Goal: Task Accomplishment & Management: Complete application form

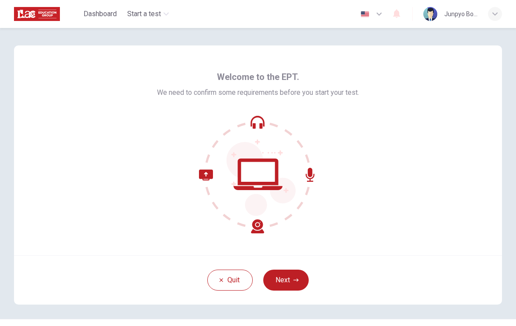
click at [303, 281] on button "Next" at bounding box center [286, 280] width 46 height 21
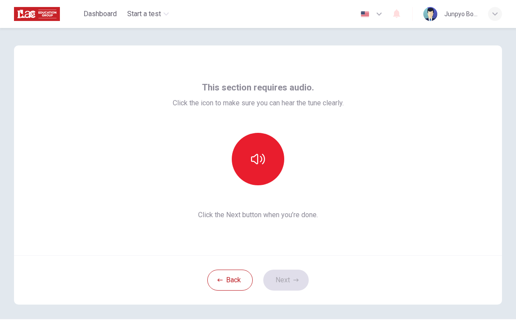
click at [262, 162] on icon "button" at bounding box center [258, 159] width 14 height 14
click at [303, 279] on button "Next" at bounding box center [286, 280] width 46 height 21
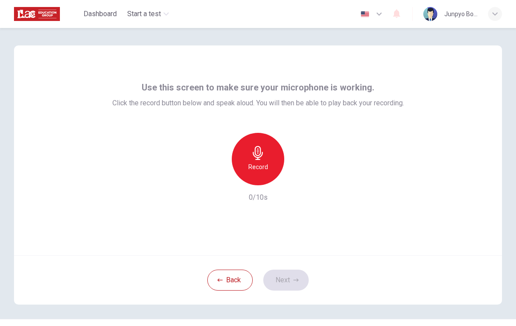
click at [270, 161] on div "Record" at bounding box center [258, 159] width 53 height 53
click at [305, 178] on div "button" at bounding box center [298, 179] width 14 height 14
click at [297, 280] on icon "button" at bounding box center [296, 280] width 5 height 5
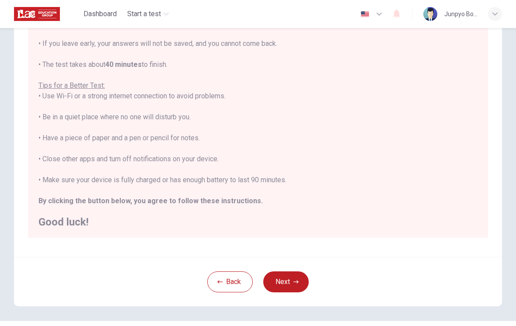
scroll to position [112, 0]
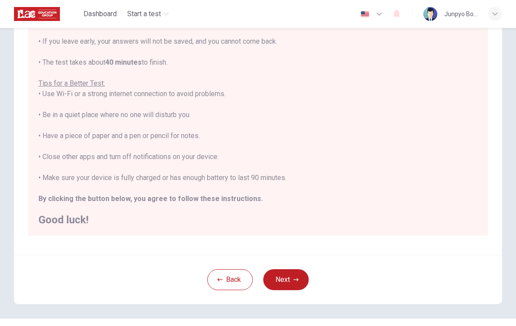
click at [281, 281] on button "Next" at bounding box center [286, 280] width 46 height 21
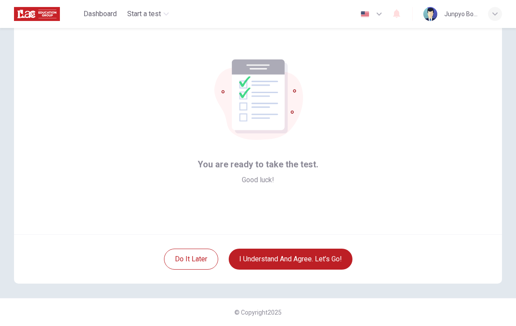
scroll to position [21, 0]
click at [337, 264] on button "I understand and agree. Let’s go!" at bounding box center [291, 259] width 124 height 21
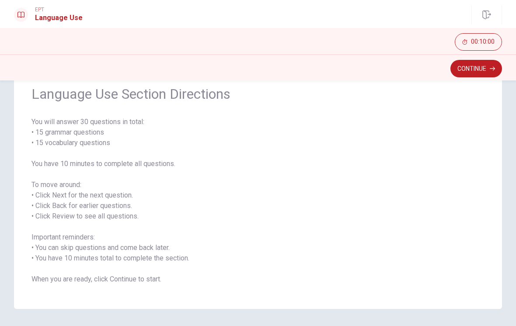
scroll to position [38, 0]
click at [486, 76] on button "Continue" at bounding box center [477, 69] width 52 height 18
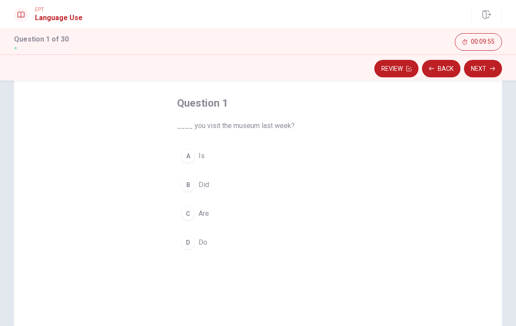
click at [185, 242] on div "D" at bounding box center [188, 243] width 14 height 14
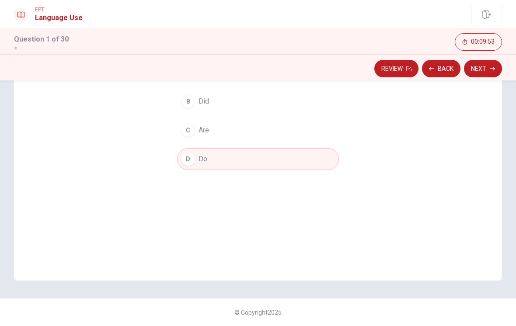
click at [495, 70] on button "Next" at bounding box center [483, 69] width 38 height 18
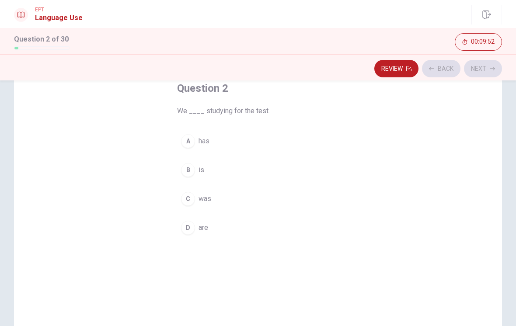
scroll to position [50, 0]
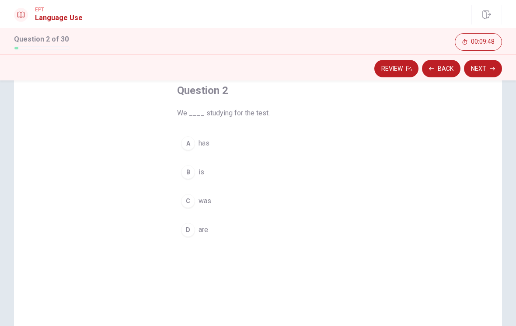
click at [186, 233] on div "D" at bounding box center [188, 230] width 14 height 14
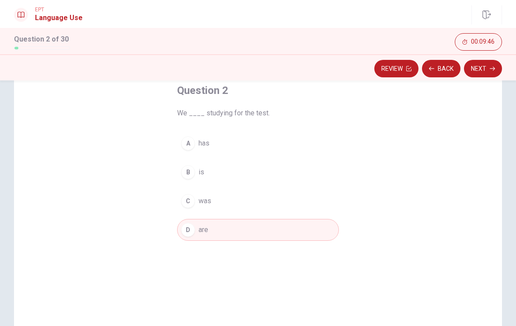
click at [491, 72] on button "Next" at bounding box center [483, 69] width 38 height 18
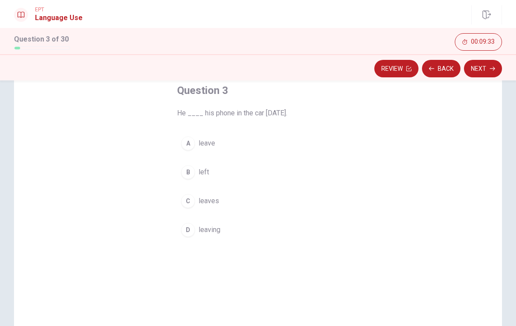
click at [186, 174] on div "B" at bounding box center [188, 172] width 14 height 14
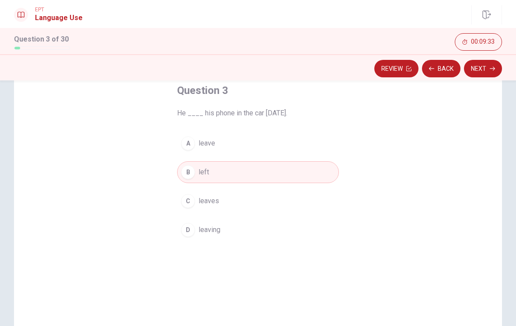
click at [491, 73] on button "Next" at bounding box center [483, 69] width 38 height 18
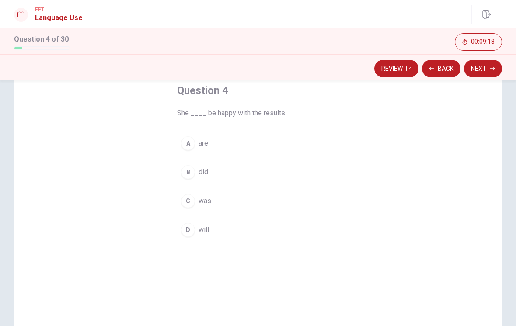
click at [185, 228] on div "D" at bounding box center [188, 230] width 14 height 14
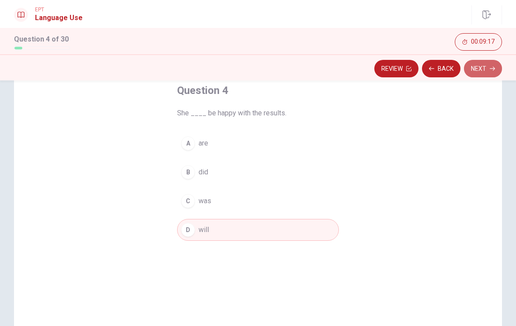
click at [489, 73] on button "Next" at bounding box center [483, 69] width 38 height 18
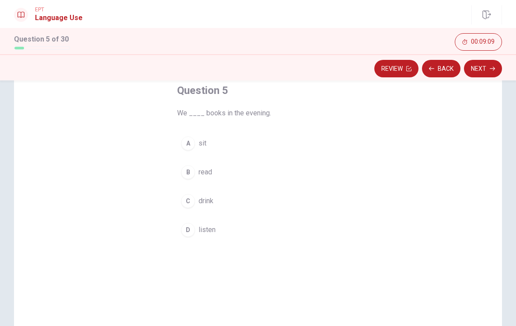
click at [182, 172] on div "B" at bounding box center [188, 172] width 14 height 14
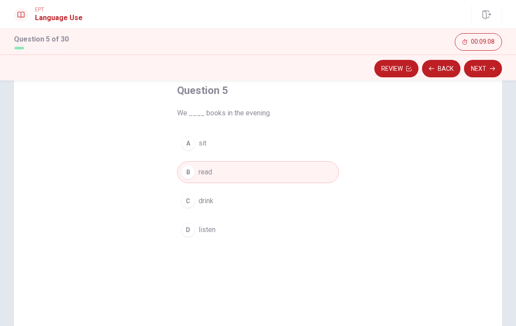
click at [489, 75] on button "Next" at bounding box center [483, 69] width 38 height 18
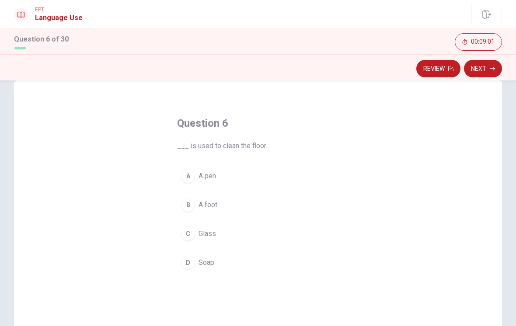
scroll to position [19, 0]
click at [185, 267] on div "D" at bounding box center [188, 261] width 14 height 14
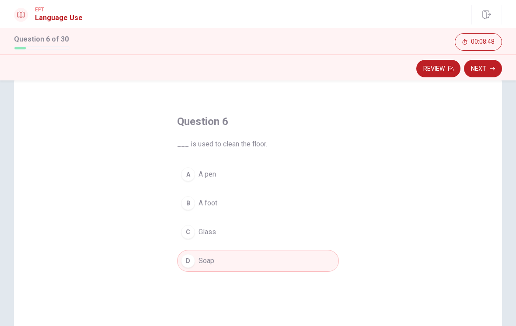
click at [491, 72] on button "Next" at bounding box center [483, 69] width 38 height 18
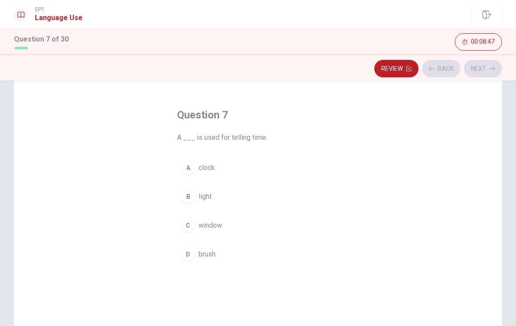
scroll to position [27, 0]
click at [188, 177] on button "A clock" at bounding box center [258, 167] width 162 height 22
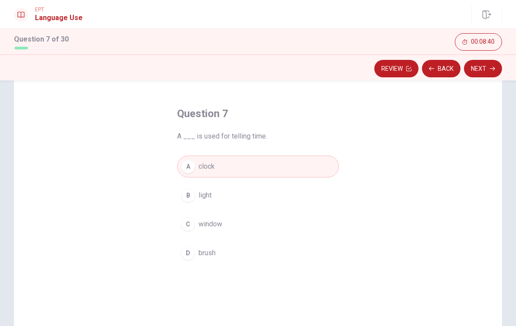
click at [495, 71] on button "Next" at bounding box center [483, 69] width 38 height 18
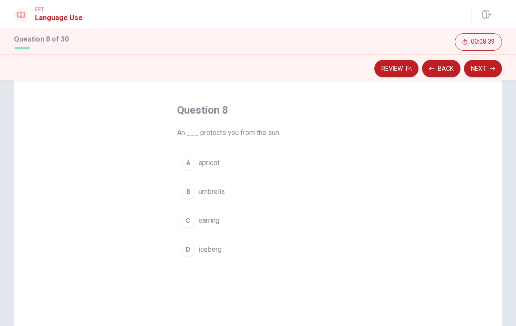
scroll to position [33, 0]
click at [217, 189] on span "umbrella" at bounding box center [212, 190] width 26 height 11
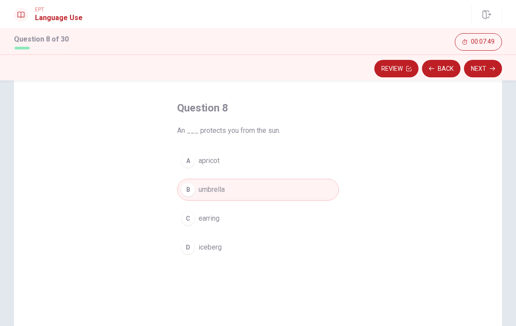
click at [490, 75] on button "Next" at bounding box center [483, 69] width 38 height 18
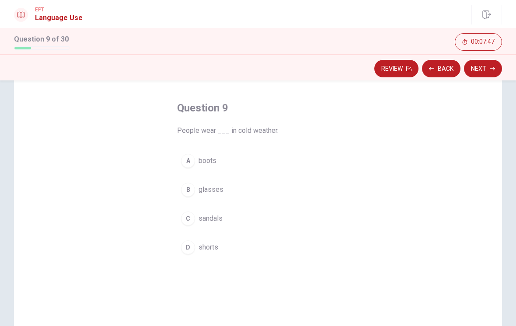
click at [446, 70] on button "Back" at bounding box center [441, 69] width 39 height 18
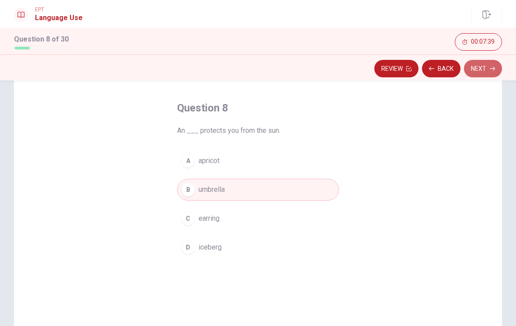
click at [498, 70] on button "Next" at bounding box center [483, 69] width 38 height 18
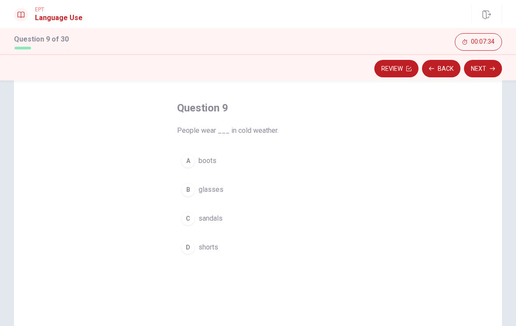
click at [188, 161] on div "A" at bounding box center [188, 161] width 14 height 14
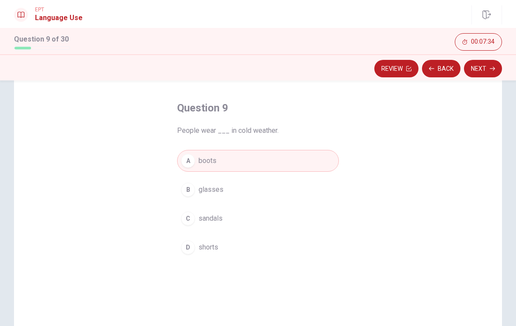
click at [498, 70] on button "Next" at bounding box center [483, 69] width 38 height 18
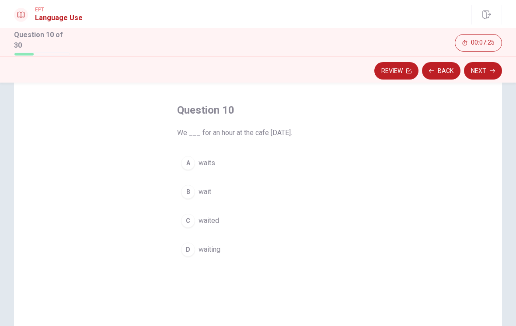
click at [188, 222] on div "C" at bounding box center [188, 221] width 14 height 14
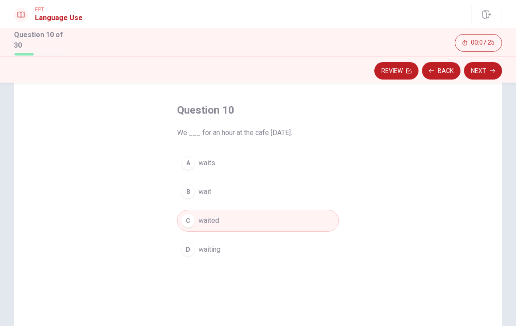
click at [501, 69] on button "Next" at bounding box center [483, 71] width 38 height 18
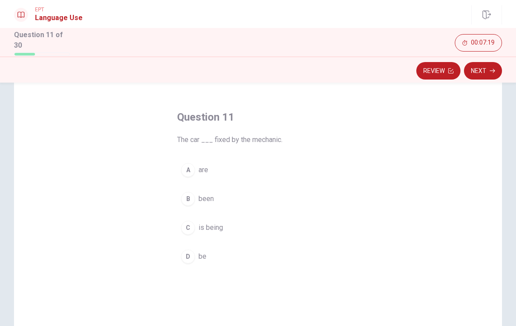
scroll to position [26, 0]
click at [184, 224] on div "C" at bounding box center [188, 228] width 14 height 14
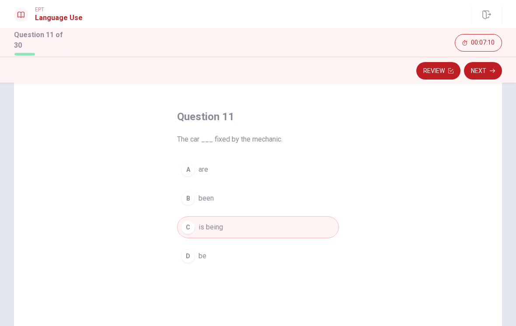
click at [499, 72] on button "Next" at bounding box center [483, 71] width 38 height 18
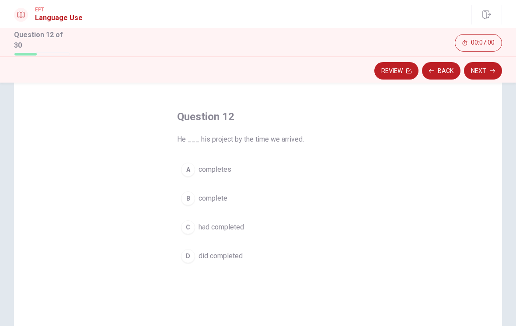
click at [185, 227] on div "C" at bounding box center [188, 228] width 14 height 14
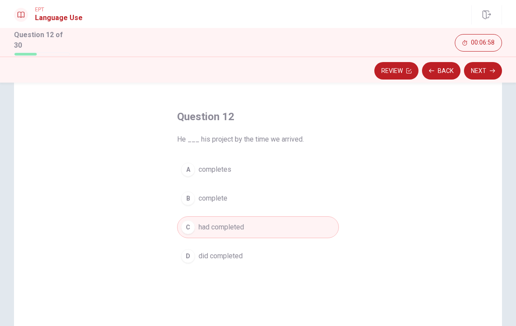
click at [495, 71] on icon "button" at bounding box center [492, 70] width 5 height 5
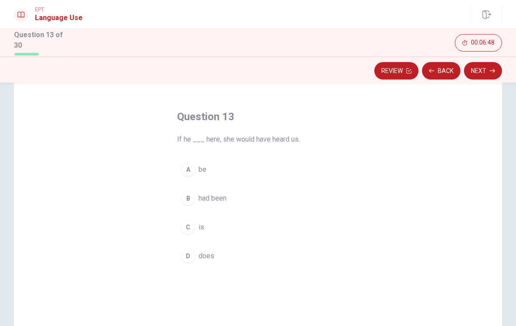
click at [232, 188] on button "B had been" at bounding box center [258, 199] width 162 height 22
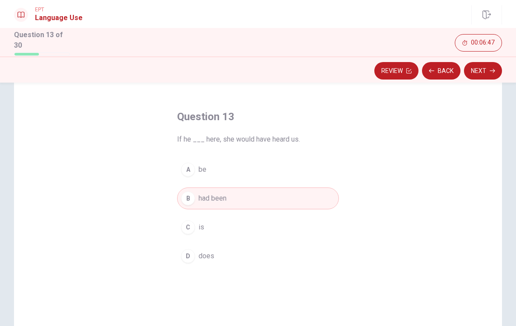
click at [494, 74] on button "Next" at bounding box center [483, 71] width 38 height 18
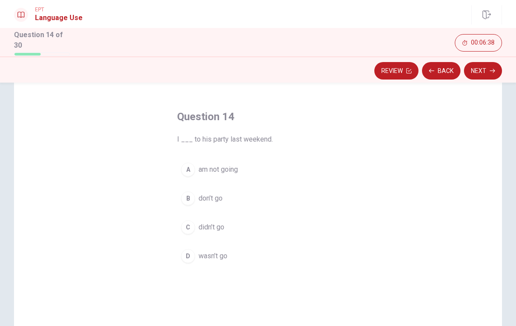
click at [220, 227] on span "didn’t go" at bounding box center [212, 227] width 26 height 11
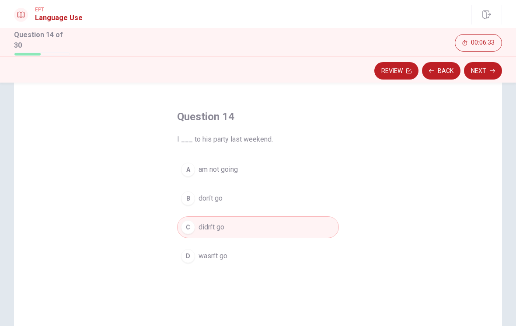
click at [492, 70] on icon "button" at bounding box center [492, 70] width 5 height 5
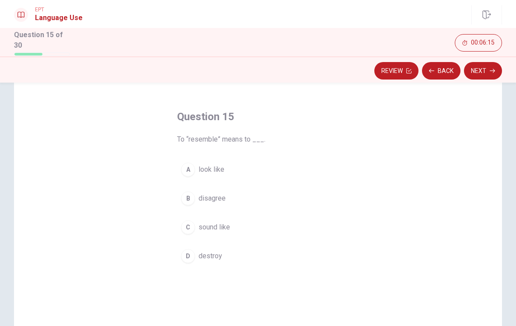
click at [223, 167] on span "look like" at bounding box center [212, 170] width 26 height 11
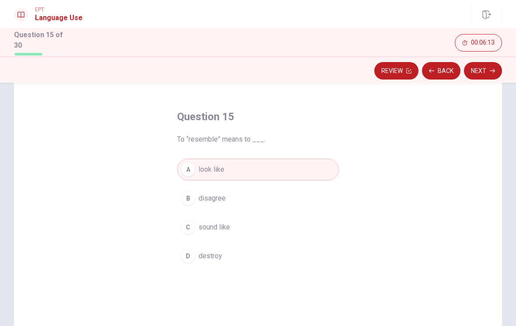
click at [502, 66] on button "Next" at bounding box center [483, 71] width 38 height 18
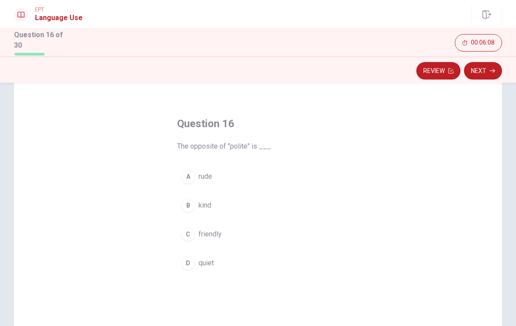
scroll to position [24, 0]
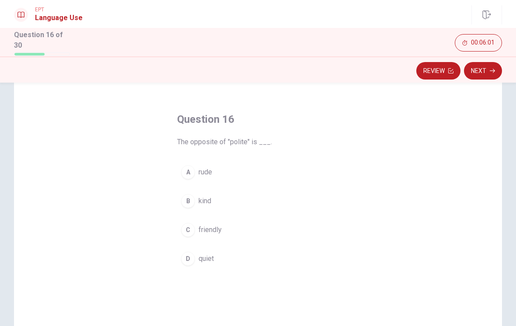
click at [426, 174] on div "Question 16 The opposite of "polite" is ___. A rude B kind C friendly D quiet" at bounding box center [258, 229] width 488 height 304
click at [227, 171] on button "A rude" at bounding box center [258, 172] width 162 height 22
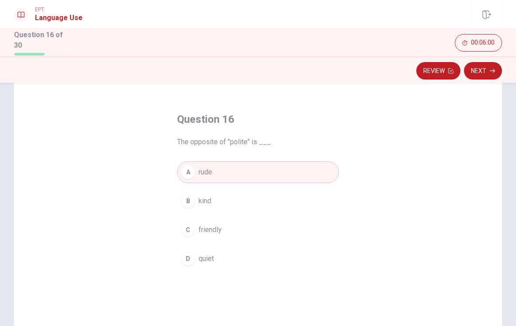
click at [495, 71] on icon "button" at bounding box center [492, 70] width 5 height 5
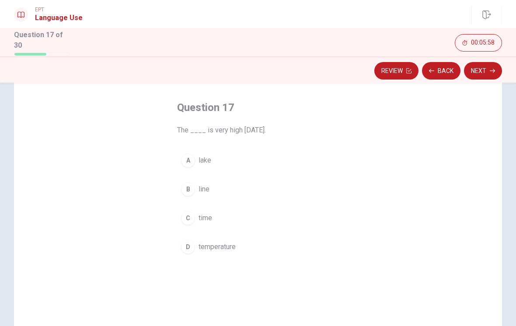
scroll to position [38, 0]
click at [245, 241] on button "D temperature" at bounding box center [258, 245] width 162 height 22
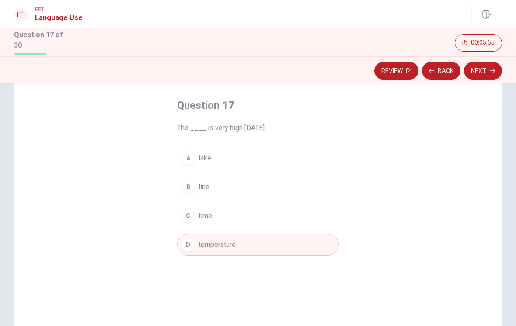
click at [491, 72] on button "Next" at bounding box center [483, 71] width 38 height 18
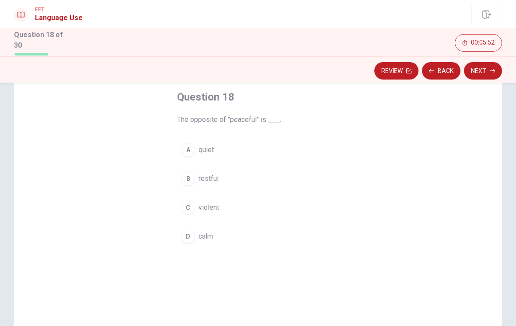
scroll to position [51, 0]
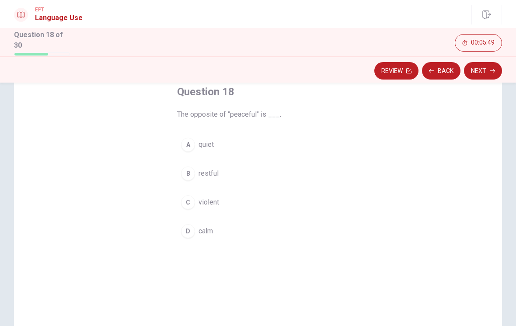
click at [295, 204] on button "C violent" at bounding box center [258, 203] width 162 height 22
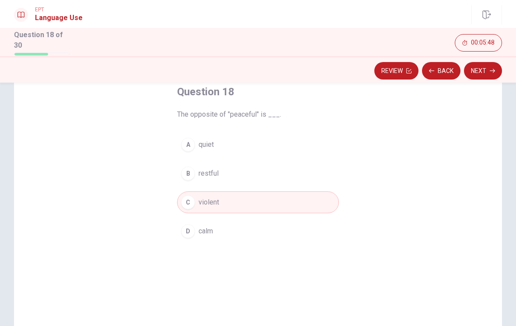
click at [484, 69] on button "Next" at bounding box center [483, 71] width 38 height 18
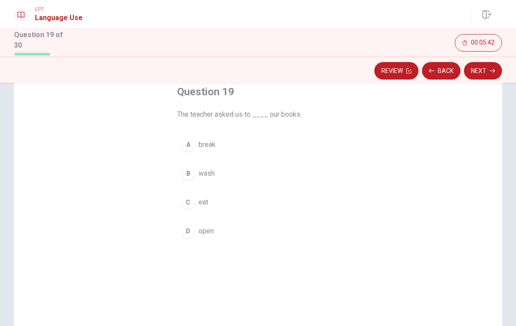
click at [293, 234] on button "D open" at bounding box center [258, 232] width 162 height 22
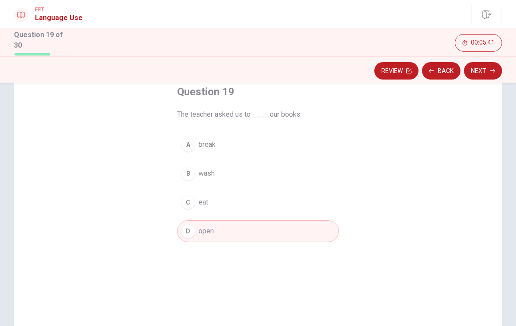
click at [486, 70] on button "Next" at bounding box center [483, 71] width 38 height 18
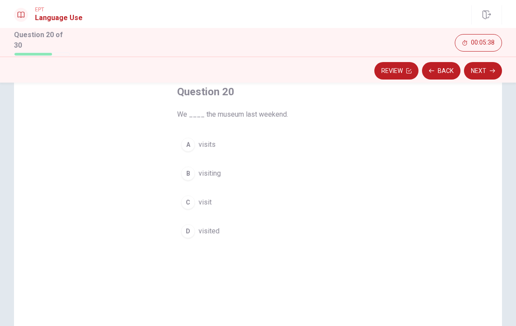
click at [317, 239] on button "D visited" at bounding box center [258, 232] width 162 height 22
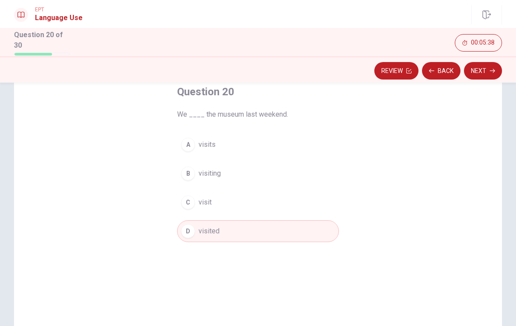
click at [480, 77] on button "Next" at bounding box center [483, 71] width 38 height 18
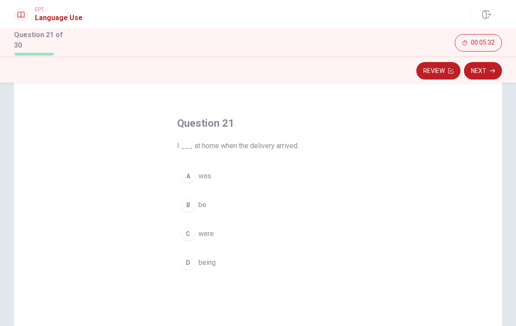
scroll to position [24, 0]
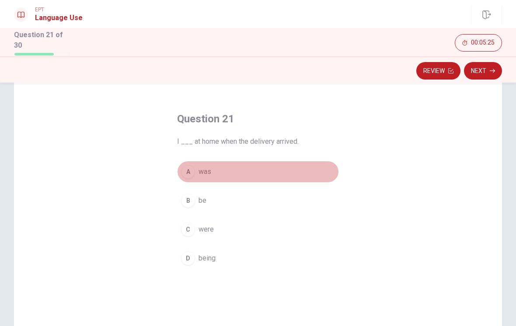
click at [336, 174] on button "A was" at bounding box center [258, 172] width 162 height 22
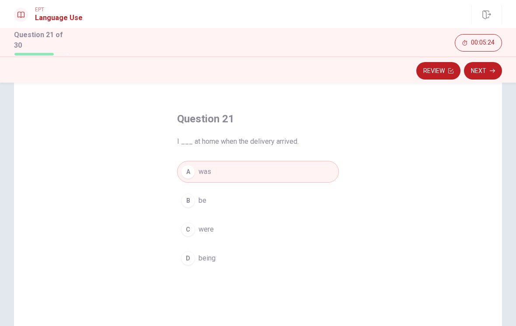
click at [489, 67] on button "Next" at bounding box center [483, 71] width 38 height 18
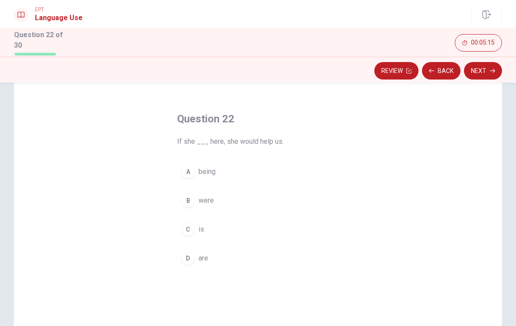
click at [336, 234] on button "C is" at bounding box center [258, 230] width 162 height 22
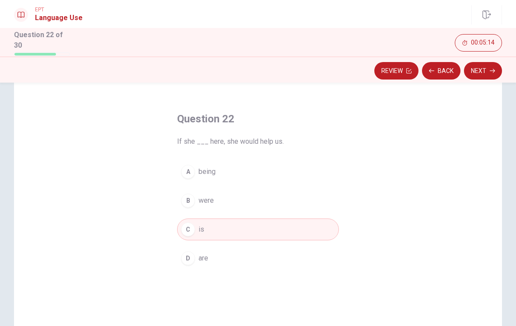
click at [481, 69] on button "Next" at bounding box center [483, 71] width 38 height 18
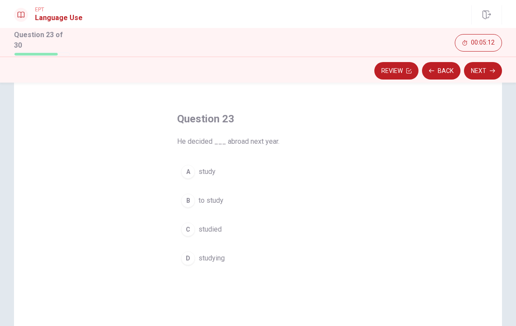
click at [359, 202] on div "Question 23 He decided ___ abroad next year. A study B to study C studied D stu…" at bounding box center [258, 228] width 488 height 304
click at [355, 193] on div "Question 23 He decided ___ abroad next year. A study B to study C studied D stu…" at bounding box center [258, 191] width 197 height 186
click at [335, 202] on button "B to study" at bounding box center [258, 201] width 162 height 22
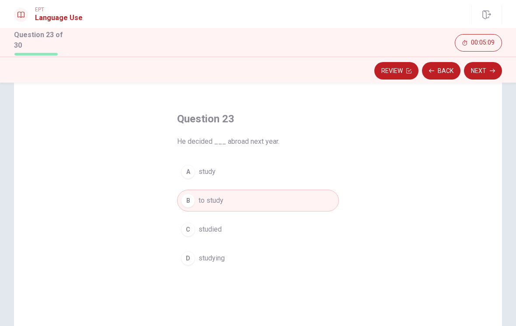
click at [494, 63] on button "Next" at bounding box center [483, 71] width 38 height 18
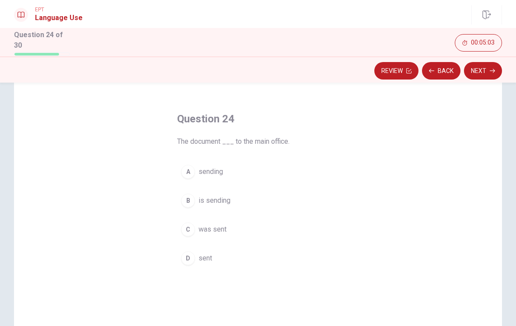
click at [331, 267] on button "D sent" at bounding box center [258, 259] width 162 height 22
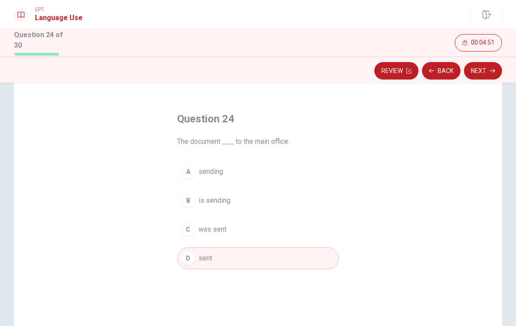
click at [488, 68] on button "Next" at bounding box center [483, 71] width 38 height 18
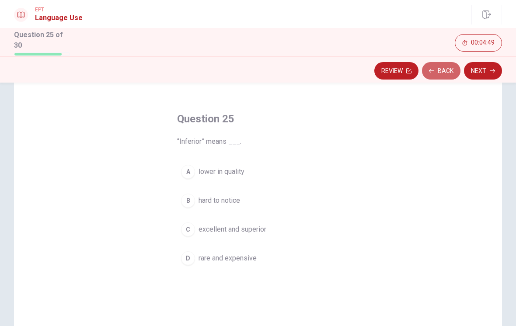
click at [444, 72] on button "Back" at bounding box center [441, 71] width 39 height 18
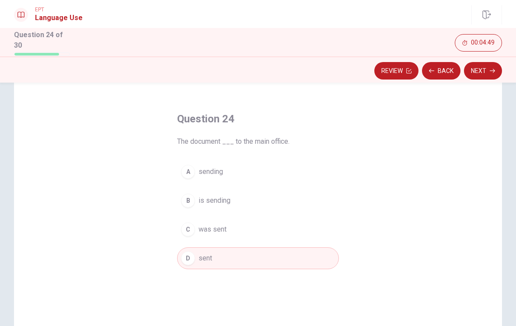
click at [490, 70] on button "Next" at bounding box center [483, 71] width 38 height 18
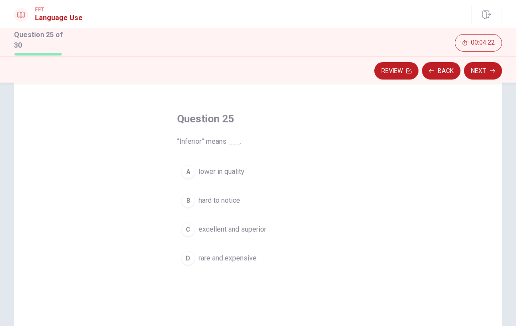
click at [243, 176] on button "A lower in quality" at bounding box center [258, 172] width 162 height 22
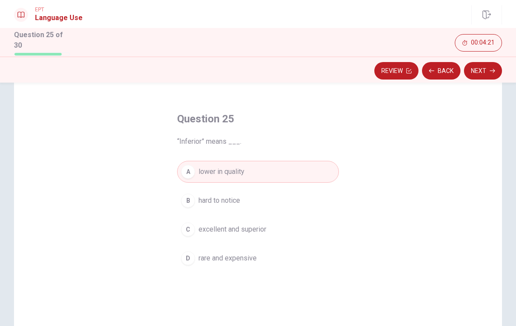
click at [486, 74] on button "Next" at bounding box center [483, 71] width 38 height 18
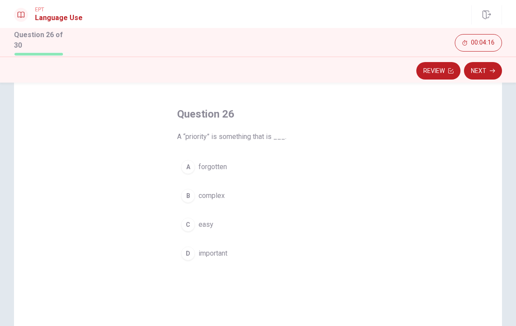
scroll to position [31, 0]
click at [306, 250] on button "D important" at bounding box center [258, 252] width 162 height 22
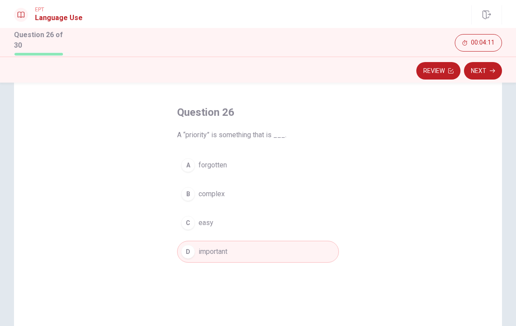
click at [498, 72] on button "Next" at bounding box center [483, 71] width 38 height 18
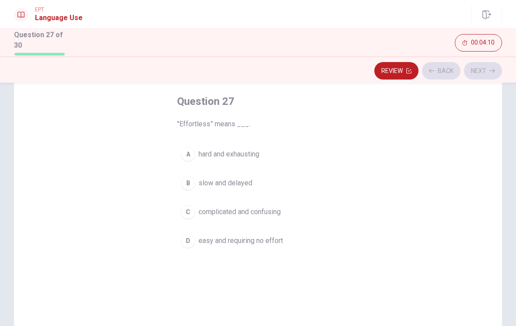
scroll to position [44, 0]
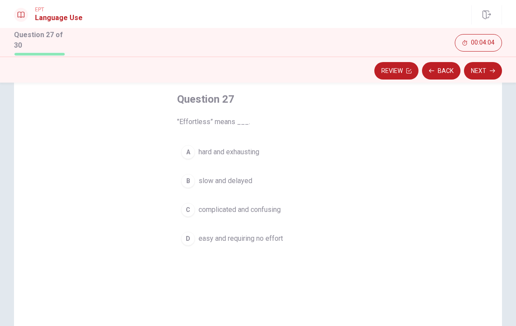
click at [282, 228] on button "D easy and requiring no effort" at bounding box center [258, 239] width 162 height 22
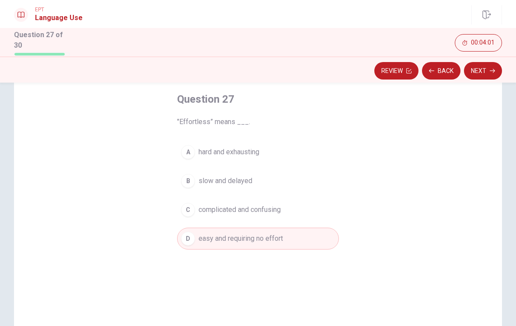
click at [492, 76] on button "Next" at bounding box center [483, 71] width 38 height 18
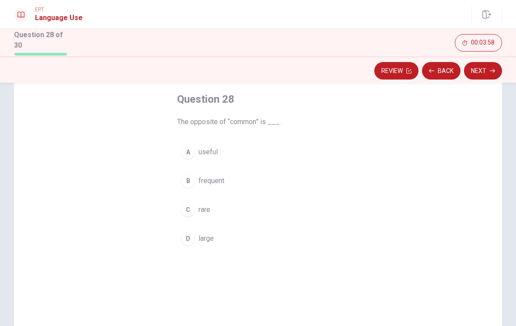
click at [293, 218] on button "C rare" at bounding box center [258, 210] width 162 height 22
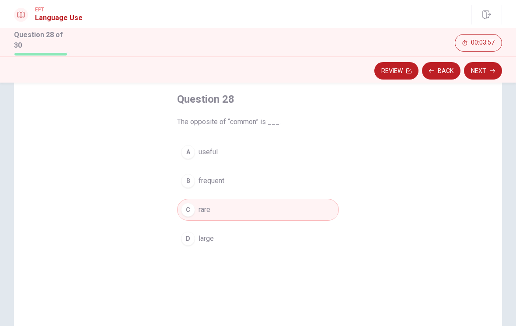
click at [488, 74] on button "Next" at bounding box center [483, 71] width 38 height 18
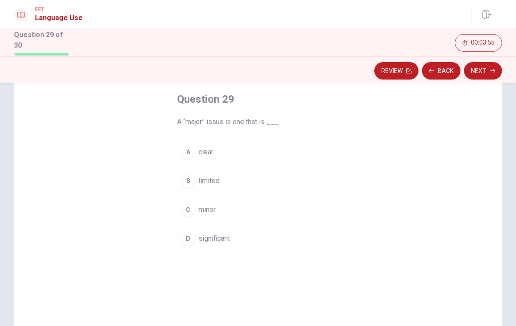
click at [293, 213] on button "C minor" at bounding box center [258, 210] width 162 height 22
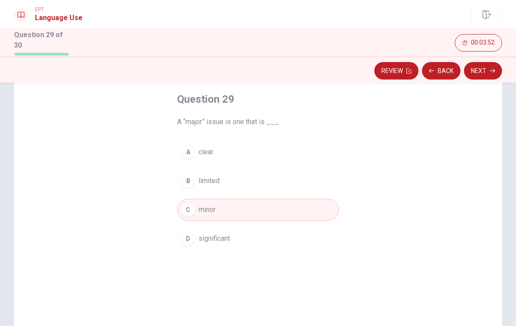
click at [312, 160] on button "A clear" at bounding box center [258, 152] width 162 height 22
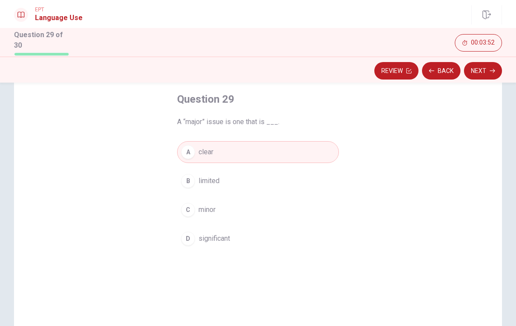
click at [308, 182] on button "B limited" at bounding box center [258, 181] width 162 height 22
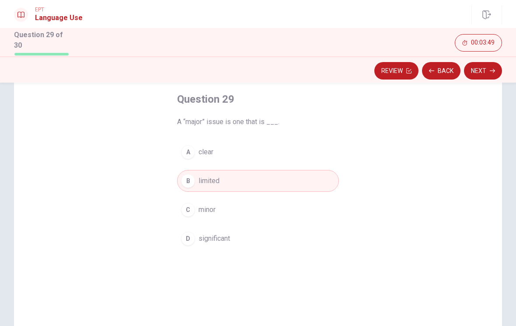
click at [323, 236] on button "D significant" at bounding box center [258, 239] width 162 height 22
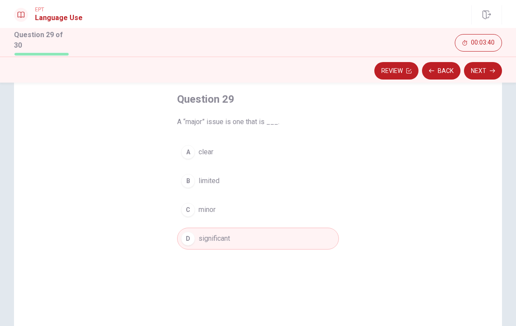
click at [490, 70] on icon "button" at bounding box center [492, 70] width 5 height 5
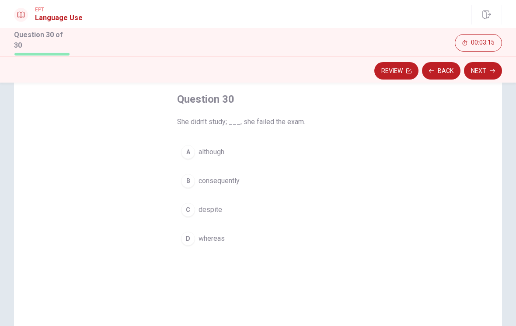
click at [240, 184] on button "B consequently" at bounding box center [258, 181] width 162 height 22
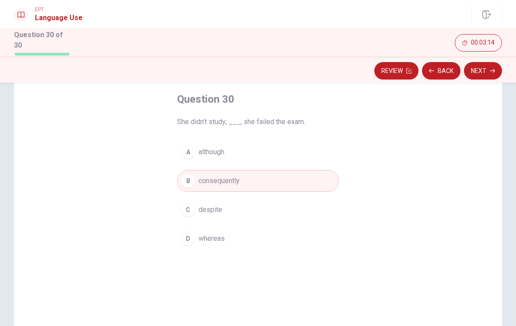
click at [492, 73] on button "Next" at bounding box center [483, 71] width 38 height 18
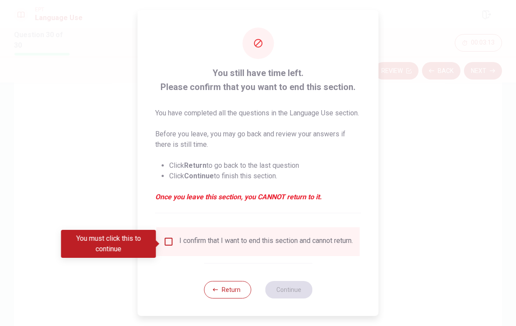
click at [312, 247] on div "I confirm that I want to end this section and cannot return." at bounding box center [266, 242] width 174 height 11
click at [169, 247] on input "You must click this to continue" at bounding box center [169, 242] width 11 height 11
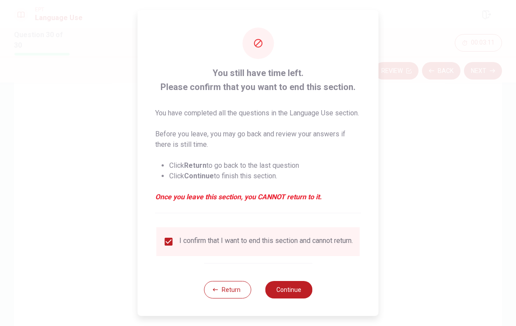
click at [295, 299] on button "Continue" at bounding box center [288, 290] width 47 height 18
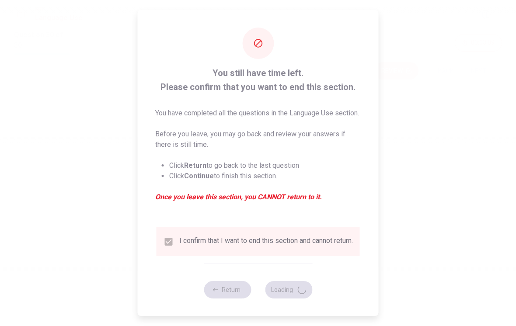
scroll to position [0, 0]
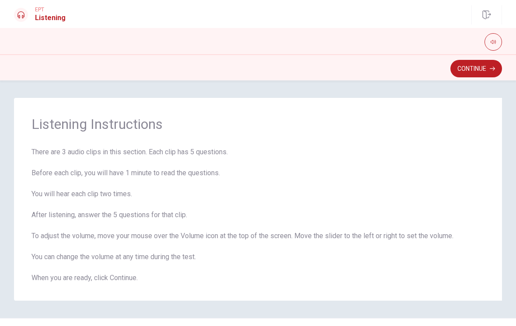
click at [490, 71] on button "Continue" at bounding box center [477, 69] width 52 height 18
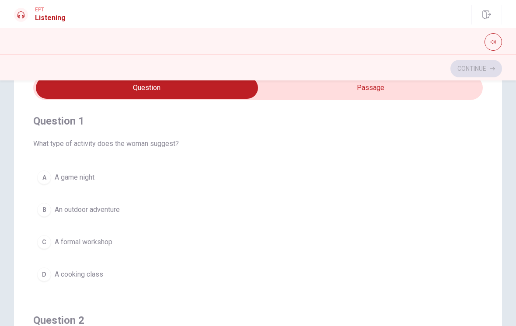
scroll to position [50, 0]
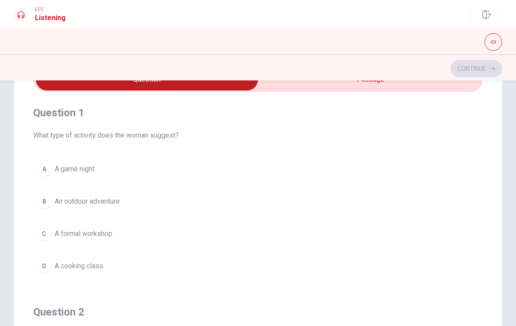
click at [493, 41] on icon "button" at bounding box center [493, 41] width 5 height 5
click at [452, 39] on div at bounding box center [258, 42] width 488 height 18
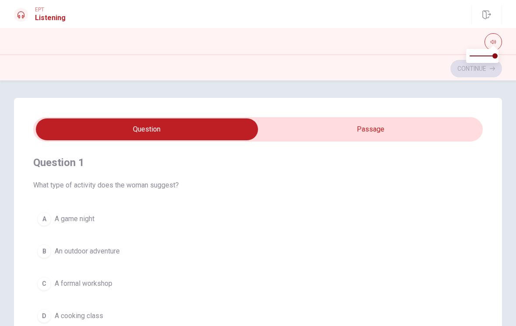
scroll to position [0, 0]
type input "9"
click at [462, 130] on input "checkbox" at bounding box center [147, 130] width 675 height 22
checkbox input "true"
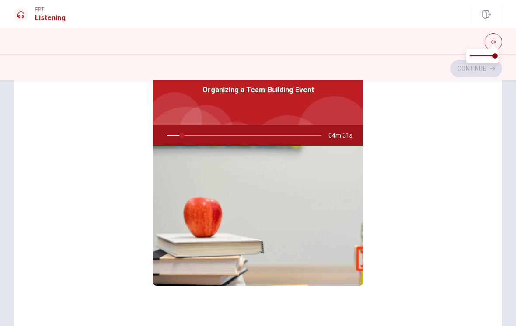
scroll to position [49, 0]
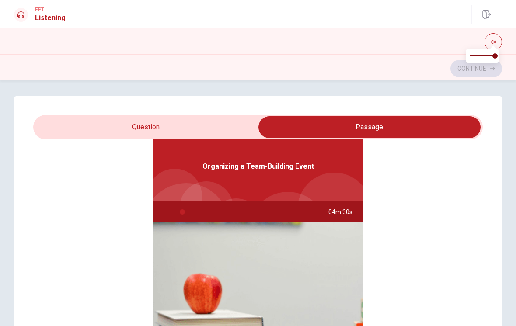
click at [402, 165] on div "Organizing a Team-Building Event 04m 30s" at bounding box center [258, 260] width 450 height 338
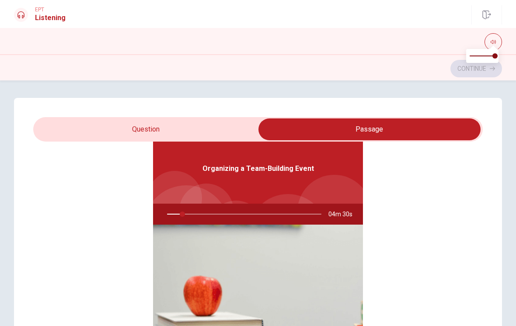
type input "10"
click at [215, 154] on div "Organizing a Team-Building Event" at bounding box center [258, 169] width 210 height 70
click at [229, 131] on input "checkbox" at bounding box center [369, 130] width 675 height 22
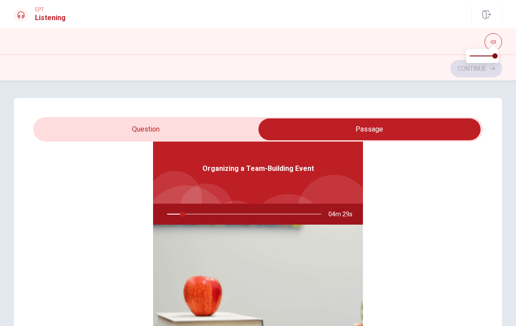
checkbox input "false"
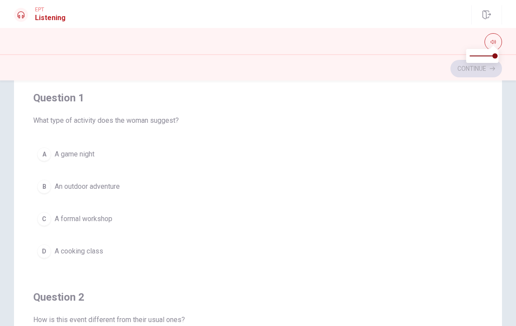
click at [417, 38] on div at bounding box center [258, 42] width 488 height 18
click at [458, 35] on div at bounding box center [258, 42] width 488 height 18
click at [501, 36] on button "button" at bounding box center [494, 42] width 18 height 18
click at [498, 37] on button "button" at bounding box center [494, 42] width 18 height 18
click at [496, 40] on icon "button" at bounding box center [493, 41] width 5 height 5
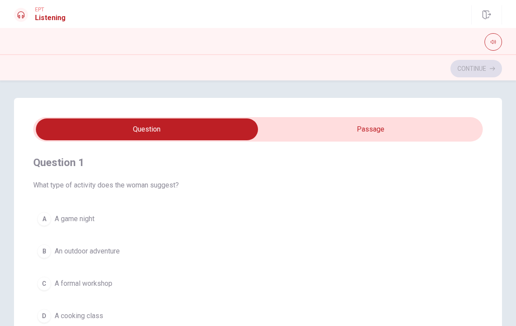
scroll to position [0, 0]
type input "15"
click at [418, 126] on input "checkbox" at bounding box center [147, 130] width 675 height 22
checkbox input "true"
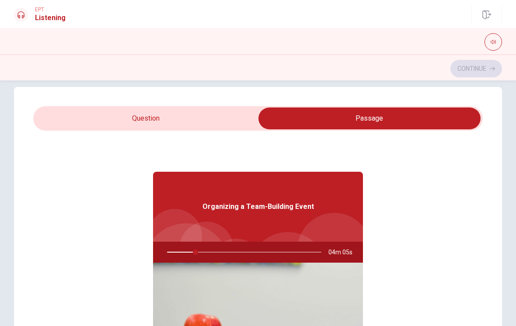
scroll to position [16, 0]
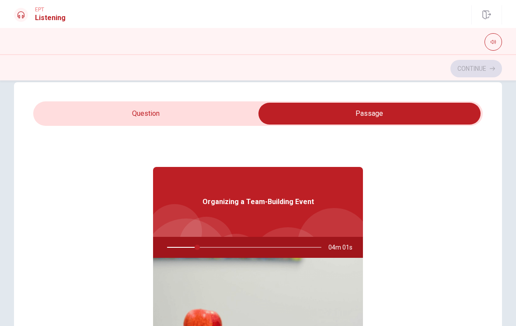
type input "20"
click at [69, 114] on input "checkbox" at bounding box center [369, 114] width 675 height 22
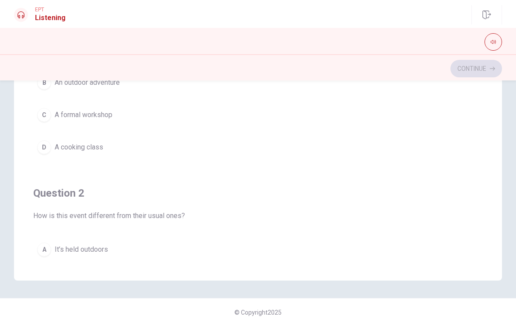
scroll to position [169, 0]
click at [46, 249] on div "A" at bounding box center [44, 250] width 14 height 14
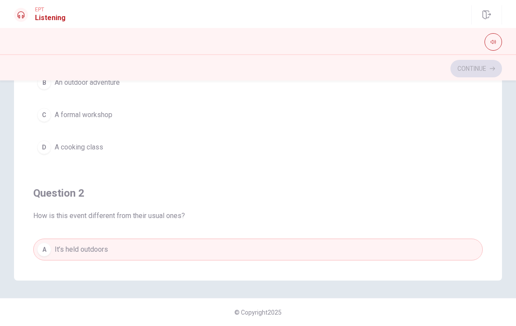
scroll to position [0, 0]
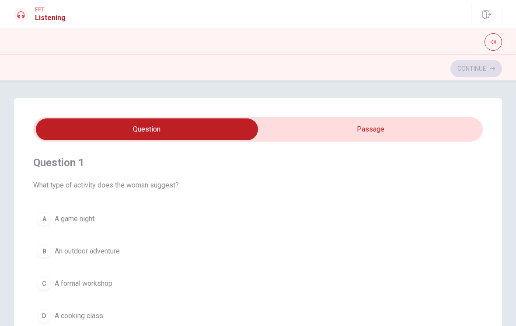
click at [42, 164] on h4 "Question 1" at bounding box center [258, 163] width 450 height 14
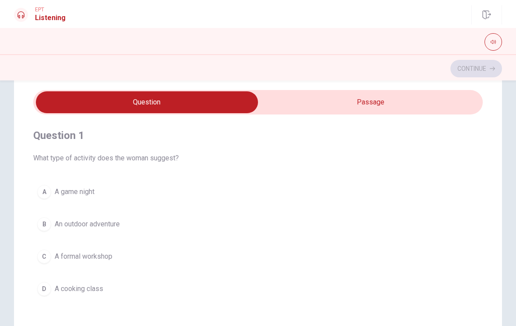
scroll to position [28, 0]
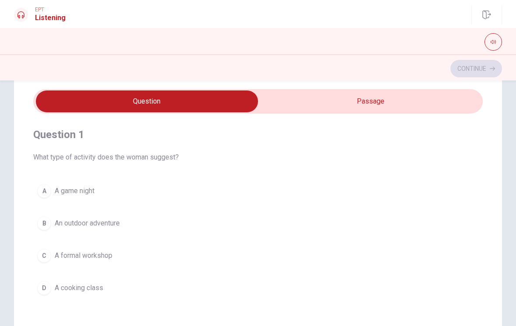
click at [473, 112] on input "checkbox" at bounding box center [147, 102] width 675 height 22
checkbox input "true"
type input "25"
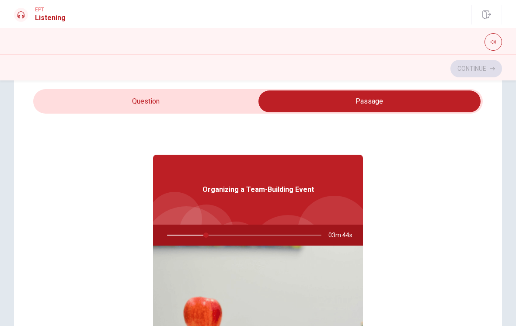
click at [46, 99] on input "checkbox" at bounding box center [369, 102] width 675 height 22
checkbox input "false"
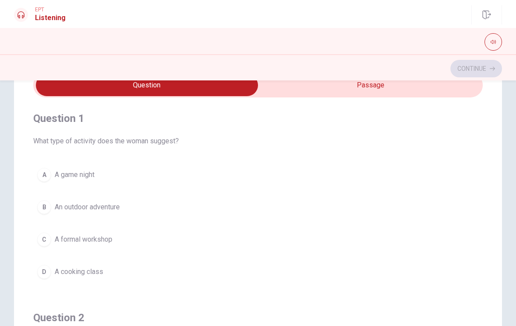
scroll to position [47, 0]
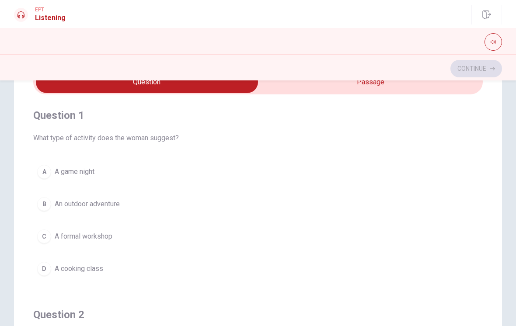
click at [105, 211] on button "B An outdoor adventure" at bounding box center [258, 204] width 450 height 22
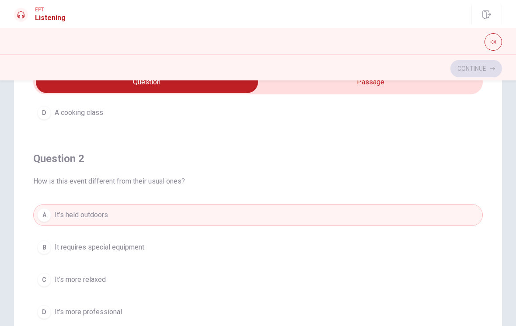
scroll to position [173, 0]
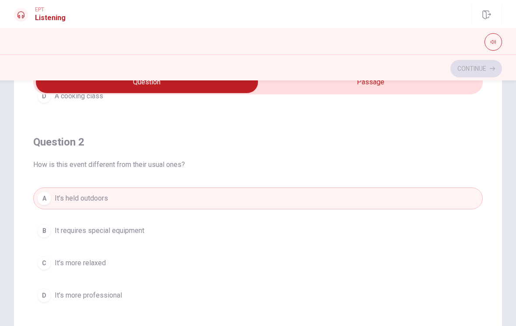
click at [310, 204] on button "A It’s held outdoors" at bounding box center [258, 199] width 450 height 22
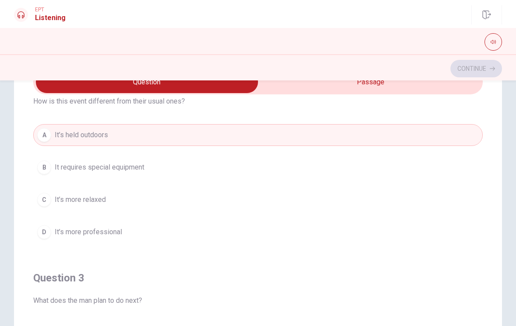
click at [456, 169] on button "B It requires special equipment" at bounding box center [258, 168] width 450 height 22
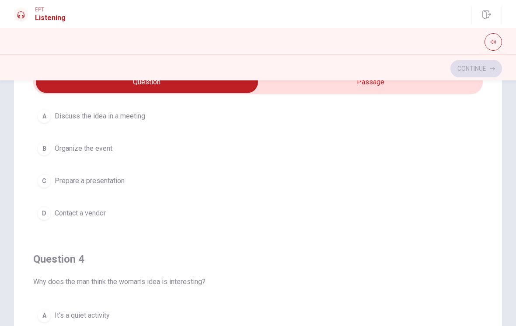
scroll to position [449, 0]
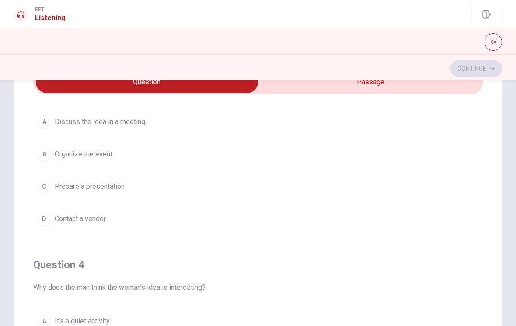
click at [463, 162] on button "B Organize the event" at bounding box center [258, 155] width 450 height 22
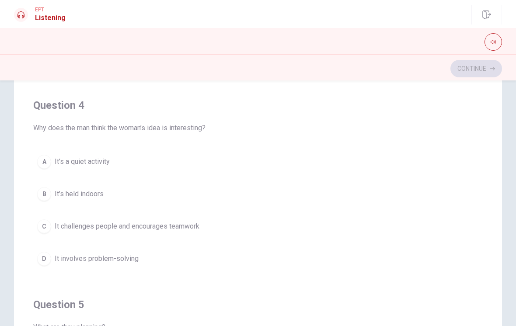
scroll to position [76, 0]
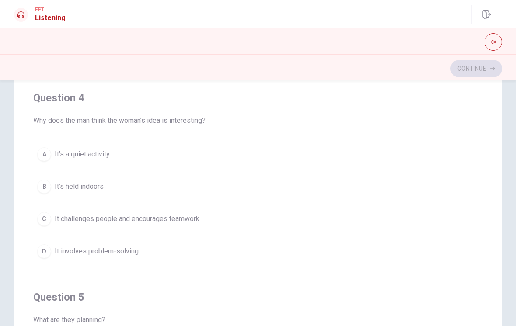
click at [435, 218] on button "C It challenges people and encourages teamwork" at bounding box center [258, 219] width 450 height 22
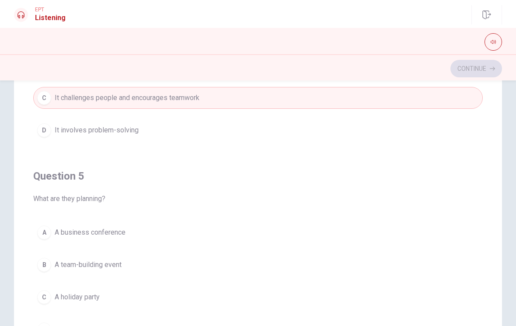
scroll to position [709, 0]
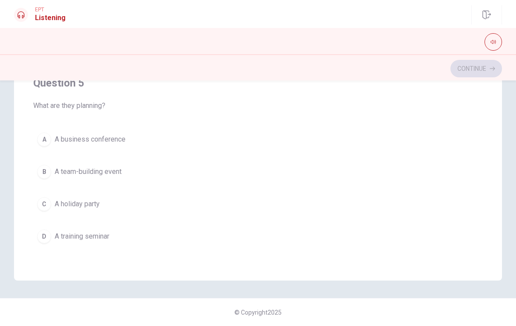
click at [453, 172] on button "B A team-building event" at bounding box center [258, 172] width 450 height 22
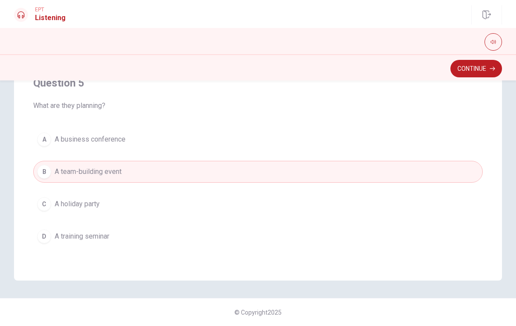
scroll to position [169, 0]
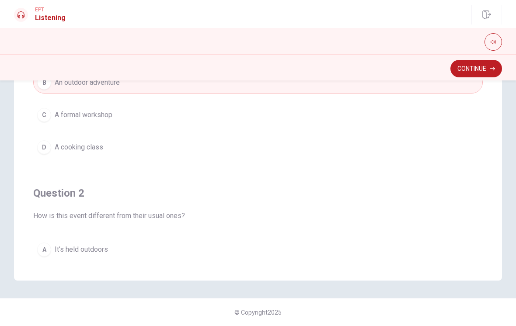
click at [494, 75] on button "Continue" at bounding box center [477, 69] width 52 height 18
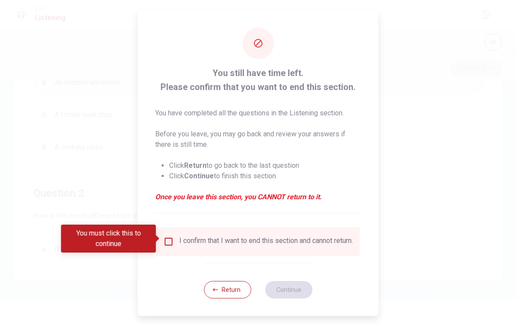
scroll to position [0, 0]
click at [325, 237] on div "I confirm that I want to end this section and cannot return." at bounding box center [266, 242] width 174 height 11
click at [273, 250] on div "I confirm that I want to end this section and cannot return." at bounding box center [259, 242] width 204 height 29
click at [165, 240] on input "You must click this to continue" at bounding box center [169, 242] width 11 height 11
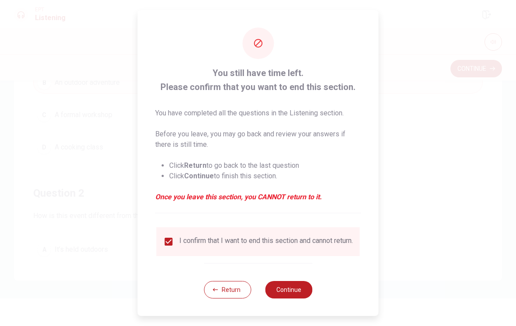
click at [289, 294] on button "Continue" at bounding box center [288, 290] width 47 height 18
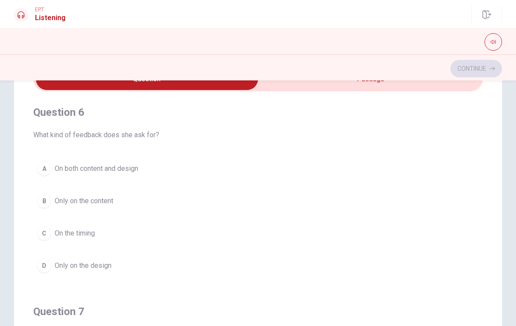
click at [454, 175] on button "A On both content and design" at bounding box center [258, 169] width 450 height 22
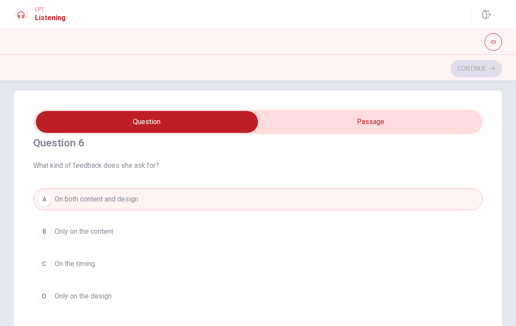
scroll to position [4, 0]
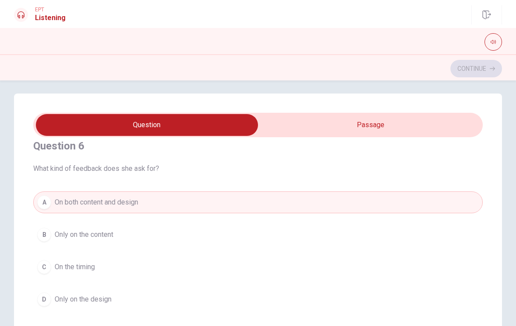
click at [38, 179] on div "Question 6 What kind of feedback does she ask for? A On both content and design…" at bounding box center [258, 225] width 450 height 200
type input "26"
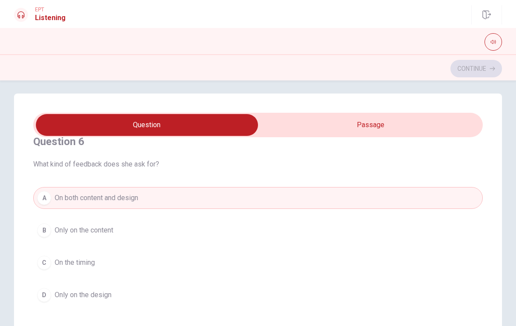
click at [466, 125] on input "checkbox" at bounding box center [147, 125] width 675 height 22
checkbox input "true"
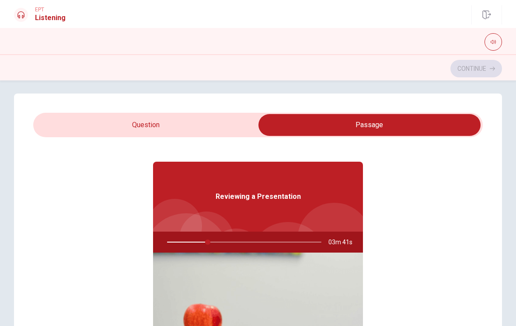
scroll to position [26, 0]
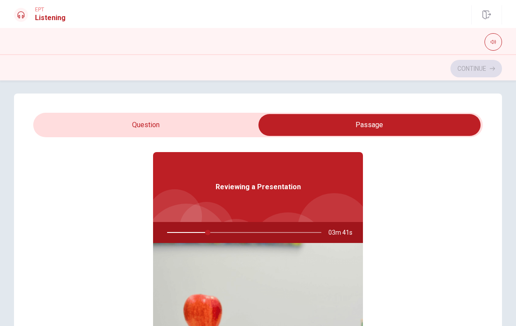
type input "27"
click at [55, 114] on input "checkbox" at bounding box center [369, 125] width 675 height 22
checkbox input "false"
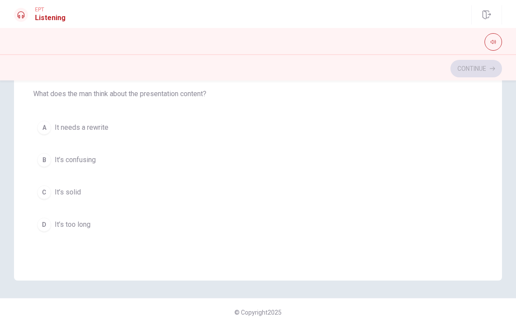
scroll to position [145, 0]
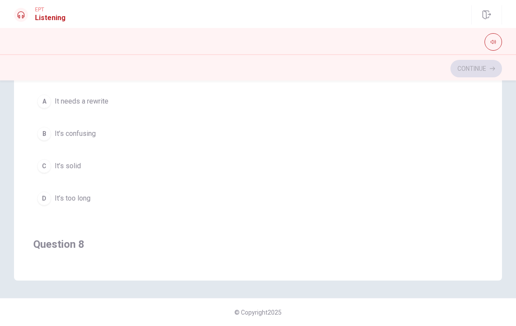
click at [41, 163] on div "C" at bounding box center [44, 166] width 14 height 14
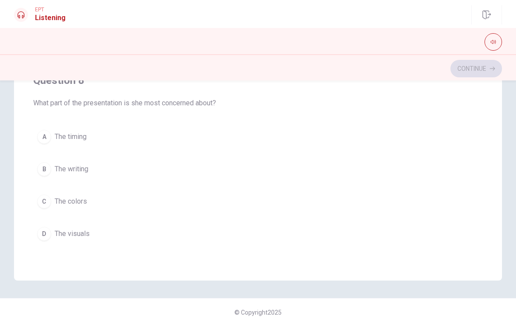
click at [46, 233] on div "D" at bounding box center [44, 234] width 14 height 14
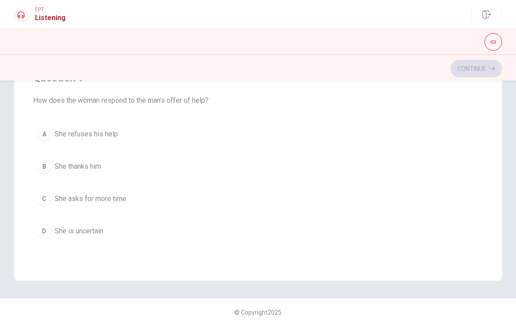
click at [36, 132] on button "A She refuses his help" at bounding box center [258, 134] width 450 height 22
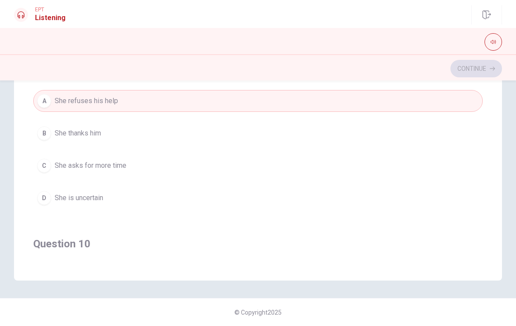
scroll to position [542, 0]
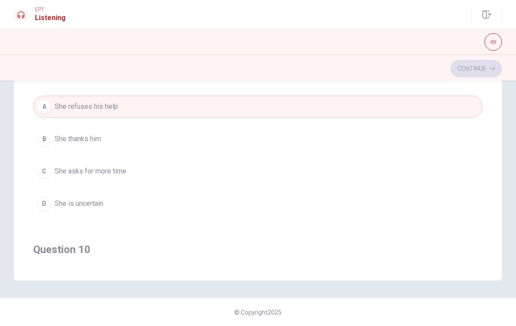
click at [42, 136] on div "B" at bounding box center [44, 139] width 14 height 14
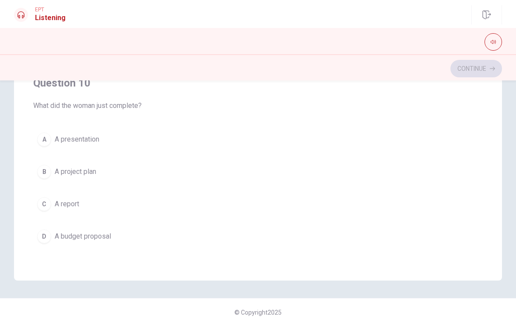
scroll to position [709, 0]
click at [40, 136] on div "A" at bounding box center [44, 140] width 14 height 14
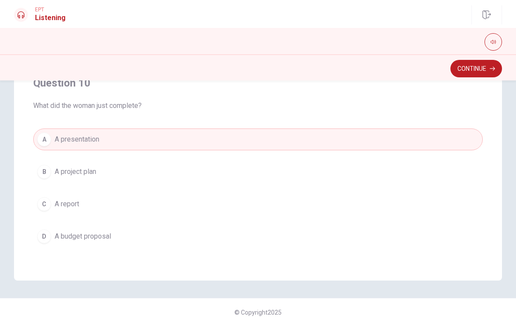
click at [488, 74] on button "Continue" at bounding box center [477, 69] width 52 height 18
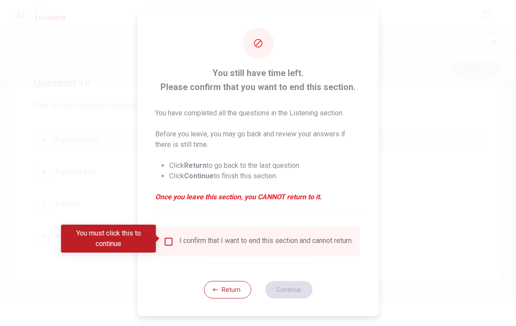
click at [323, 242] on div "I confirm that I want to end this section and cannot return." at bounding box center [266, 242] width 174 height 11
click at [307, 228] on div "I confirm that I want to end this section and cannot return." at bounding box center [259, 242] width 204 height 29
click at [165, 237] on input "You must click this to continue" at bounding box center [169, 242] width 11 height 11
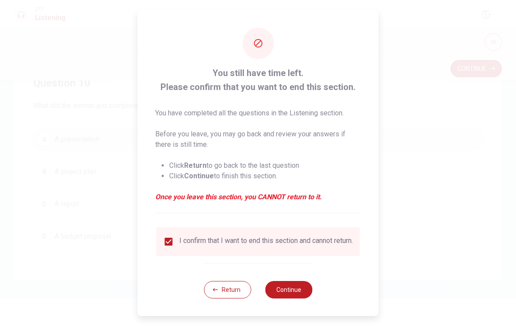
click at [297, 287] on button "Continue" at bounding box center [288, 290] width 47 height 18
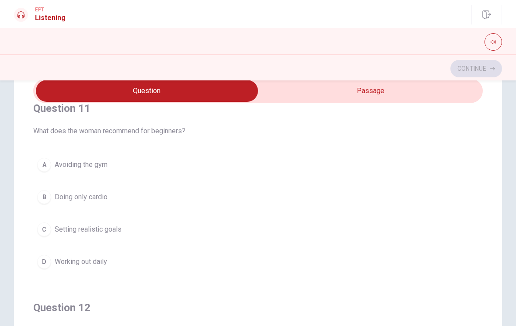
scroll to position [17, 0]
click at [46, 231] on div "C" at bounding box center [44, 229] width 14 height 14
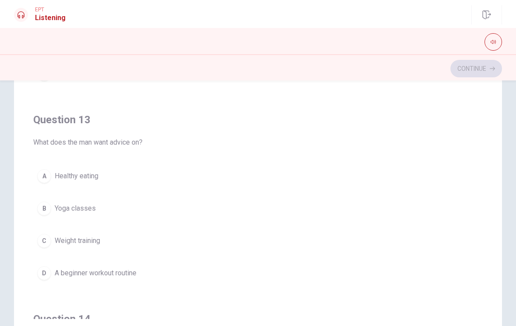
scroll to position [332, 0]
click at [41, 269] on div "D" at bounding box center [44, 273] width 14 height 14
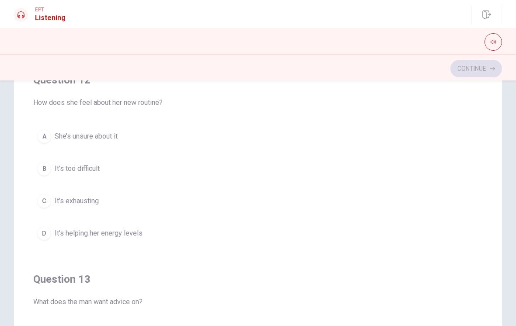
scroll to position [171, 0]
click at [41, 230] on div "D" at bounding box center [44, 234] width 14 height 14
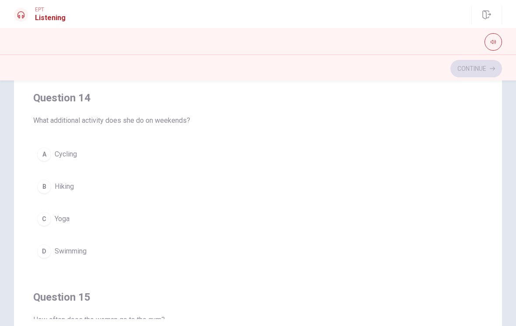
scroll to position [557, 0]
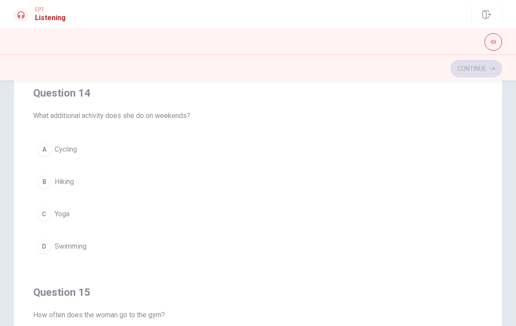
click at [40, 212] on div "C" at bounding box center [44, 214] width 14 height 14
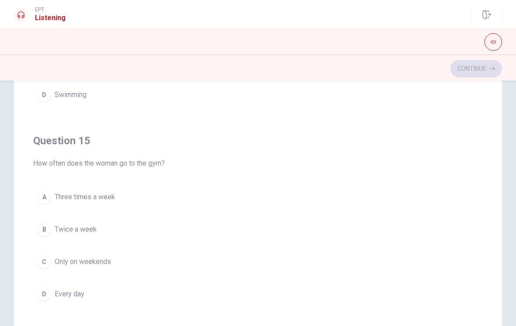
scroll to position [709, 0]
click at [41, 196] on div "A" at bounding box center [44, 197] width 14 height 14
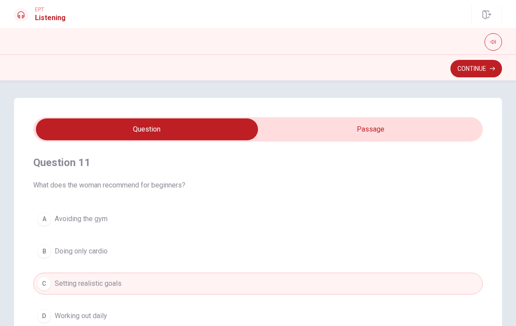
scroll to position [0, 0]
type input "54"
click at [476, 138] on input "checkbox" at bounding box center [147, 130] width 675 height 22
checkbox input "true"
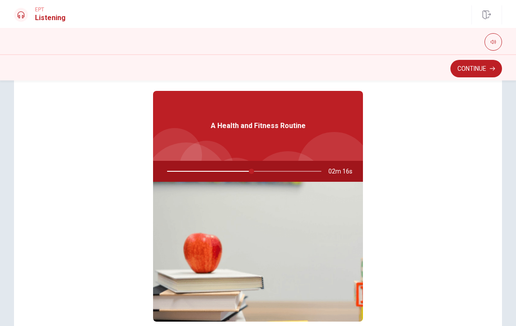
scroll to position [0, 0]
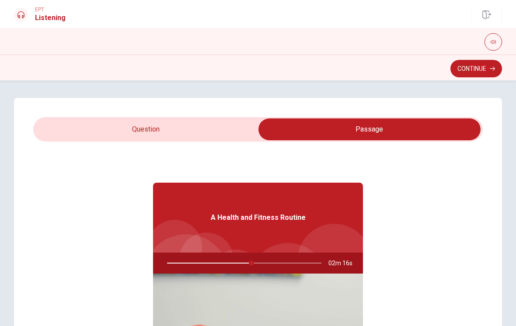
type input "55"
click at [52, 122] on input "checkbox" at bounding box center [369, 130] width 675 height 22
checkbox input "false"
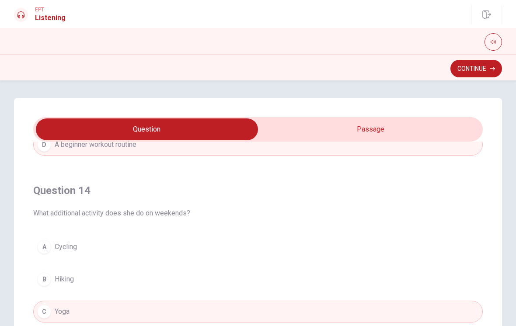
click at [465, 70] on button "Continue" at bounding box center [477, 69] width 52 height 18
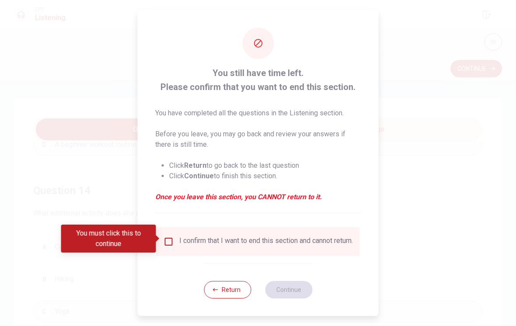
click at [307, 242] on div "I confirm that I want to end this section and cannot return." at bounding box center [266, 242] width 174 height 11
click at [289, 244] on div "I confirm that I want to end this section and cannot return." at bounding box center [266, 242] width 174 height 11
click at [169, 240] on input "You must click this to continue" at bounding box center [169, 242] width 11 height 11
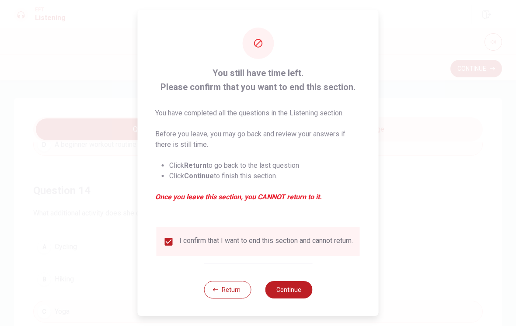
click at [298, 299] on button "Continue" at bounding box center [288, 290] width 47 height 18
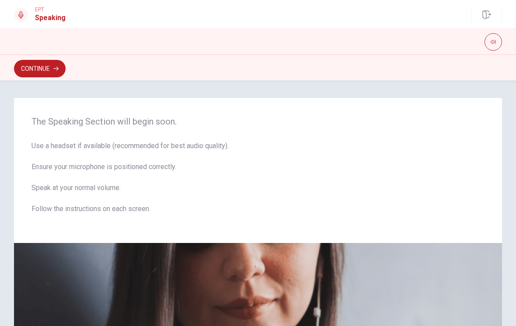
click at [26, 71] on button "Continue" at bounding box center [40, 69] width 52 height 18
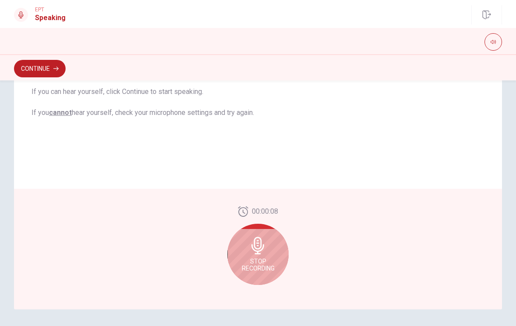
scroll to position [180, 0]
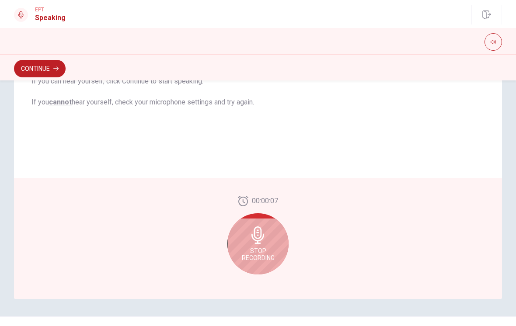
click at [278, 238] on div "Stop Recording" at bounding box center [258, 244] width 61 height 61
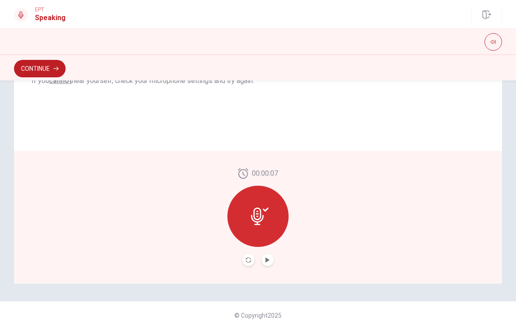
scroll to position [196, 0]
click at [273, 227] on div at bounding box center [258, 216] width 61 height 61
click at [273, 261] on button "Play Audio" at bounding box center [268, 260] width 12 height 12
click at [247, 262] on icon "Record Again" at bounding box center [248, 259] width 5 height 5
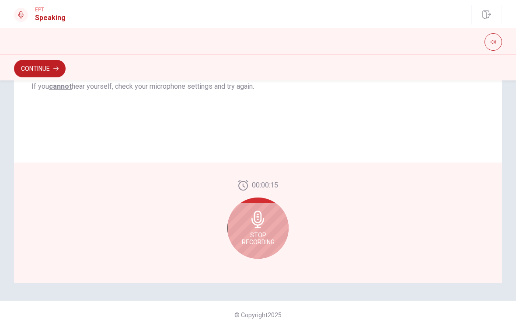
click at [275, 242] on div "Stop Recording" at bounding box center [258, 228] width 61 height 61
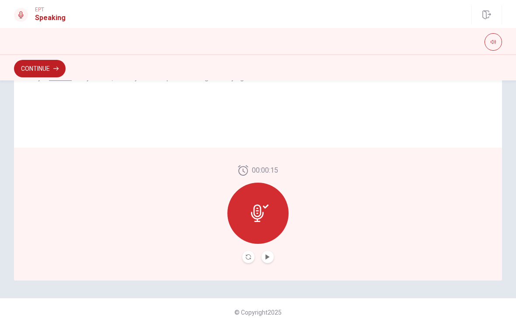
scroll to position [199, 0]
click at [21, 63] on button "Continue" at bounding box center [40, 69] width 52 height 18
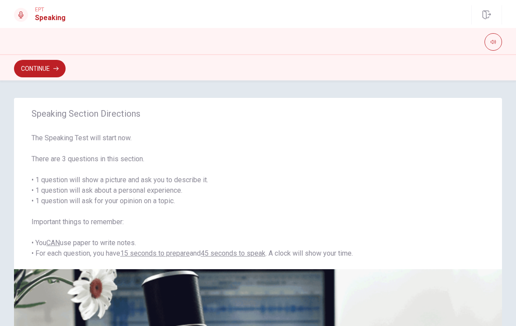
scroll to position [0, 0]
click at [24, 65] on button "Continue" at bounding box center [40, 69] width 52 height 18
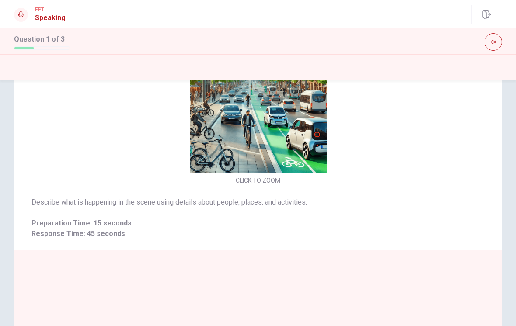
scroll to position [18, 0]
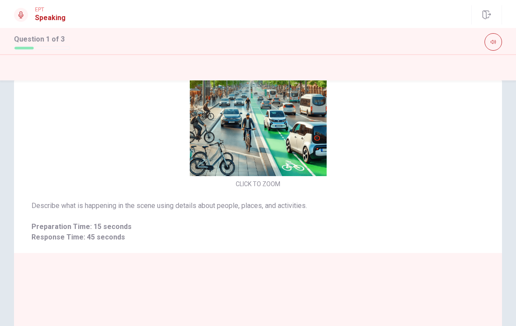
click at [312, 151] on img at bounding box center [258, 107] width 186 height 137
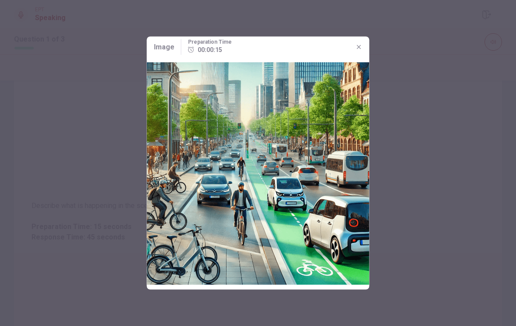
click at [361, 48] on icon "button" at bounding box center [359, 47] width 7 height 7
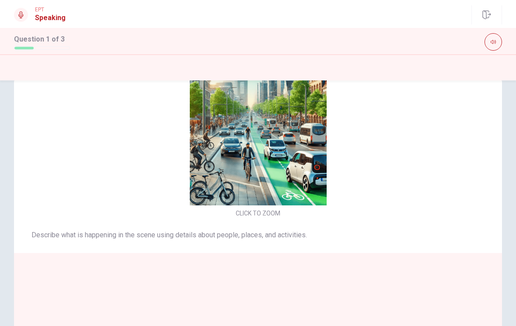
scroll to position [-29, 0]
click at [305, 193] on img at bounding box center [258, 137] width 186 height 137
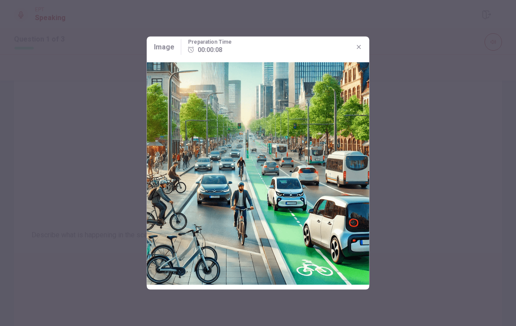
click at [365, 45] on button "button" at bounding box center [359, 47] width 14 height 14
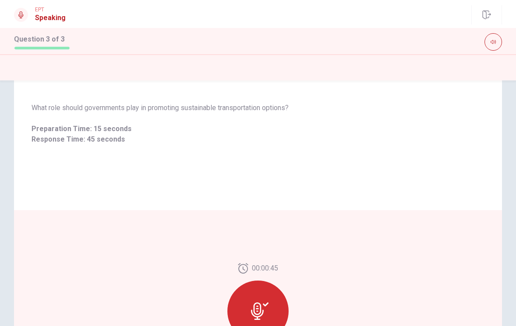
scroll to position [0, 0]
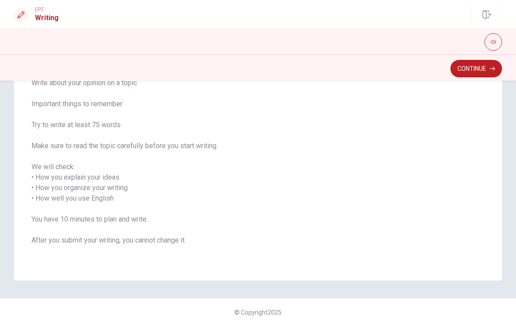
click at [490, 70] on icon "button" at bounding box center [492, 68] width 5 height 5
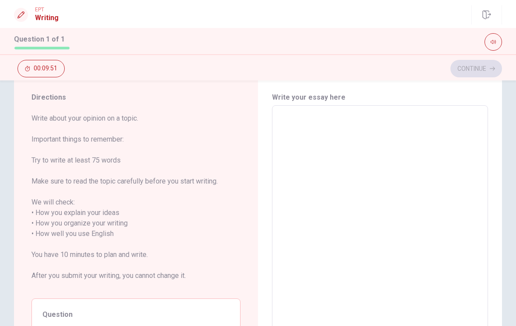
scroll to position [24, 0]
click at [436, 149] on textarea at bounding box center [380, 233] width 204 height 243
type textarea "H"
type textarea "x"
type textarea "He"
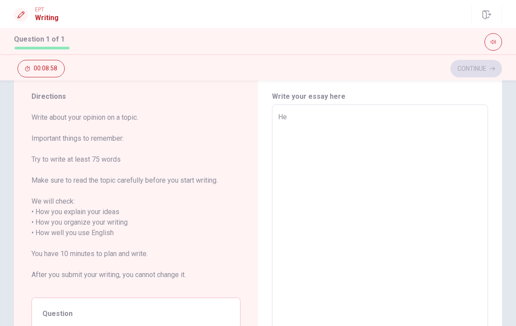
type textarea "x"
type textarea "Hel"
type textarea "x"
type textarea "Hell"
type textarea "x"
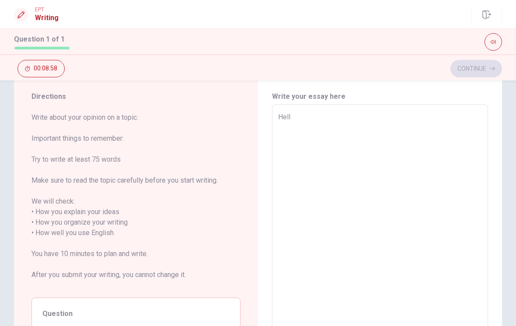
type textarea "Hello"
type textarea "x"
type textarea "Hello"
type textarea "x"
type textarea "Hello !"
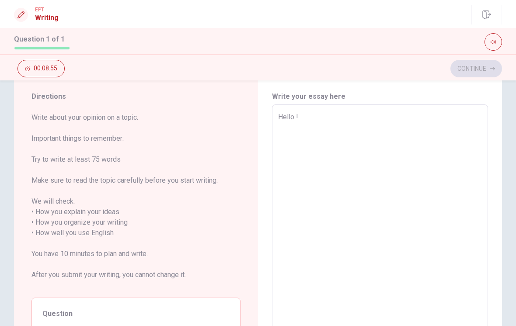
type textarea "x"
type textarea "Hello !"
type textarea "x"
type textarea "Hello ! M"
type textarea "x"
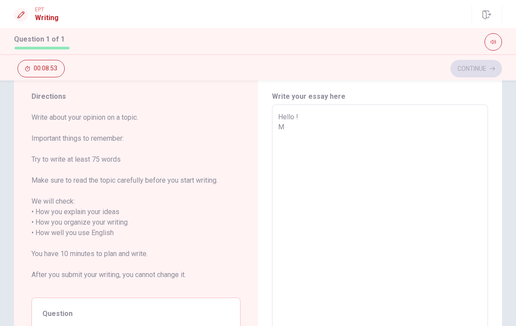
type textarea "Hello ! My"
type textarea "x"
type textarea "Hello ! My"
type textarea "x"
type textarea "Hello ! My n"
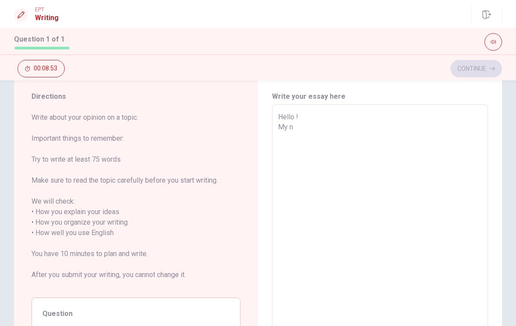
type textarea "x"
type textarea "Hello ! My na"
type textarea "x"
type textarea "Hello ! My na"
type textarea "x"
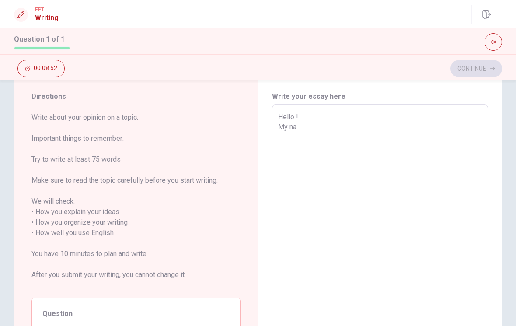
type textarea "Hello ! My na"
type textarea "x"
type textarea "Hello ! My nam"
type textarea "x"
type textarea "Hello ! My name"
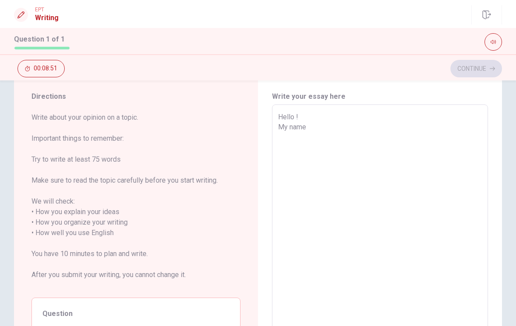
type textarea "x"
type textarea "Hello ! My name"
type textarea "x"
type textarea "Hello ! My name i"
type textarea "x"
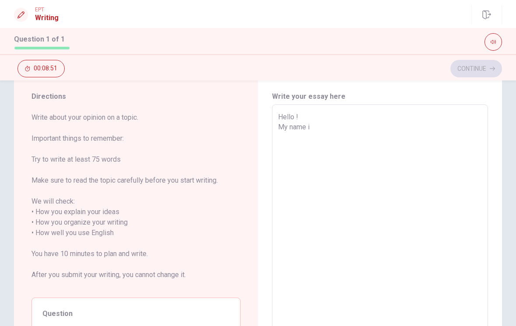
type textarea "Hello ! My name is"
type textarea "x"
type textarea "Hello ! My name is"
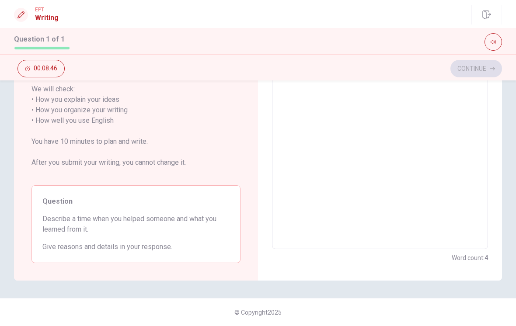
scroll to position [130, 0]
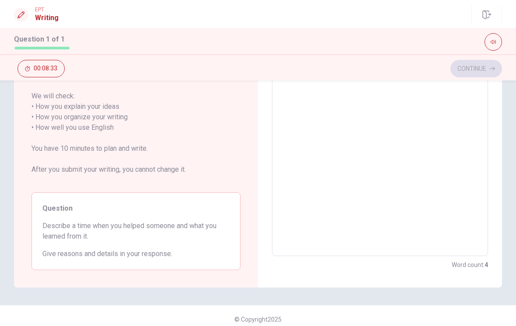
type textarea "x"
type textarea "Hello ! My name is `"
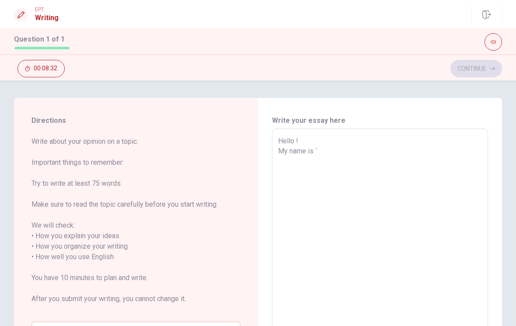
type textarea "x"
click at [469, 158] on textarea "Hello ! My name is `" at bounding box center [380, 257] width 204 height 243
type textarea "x"
type textarea "Hello ! My name is"
type textarea "x"
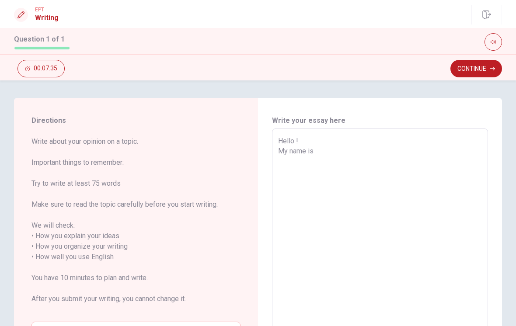
type textarea "Hello ! My name is"
type textarea "x"
type textarea "Hello ! My name i"
type textarea "x"
type textarea "Hello ! My name"
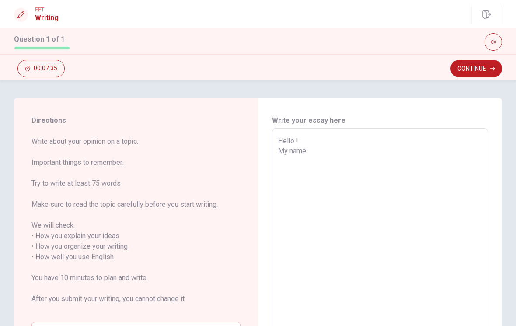
type textarea "x"
type textarea "Hello ! My name"
type textarea "x"
type textarea "Hello ! My nam"
type textarea "x"
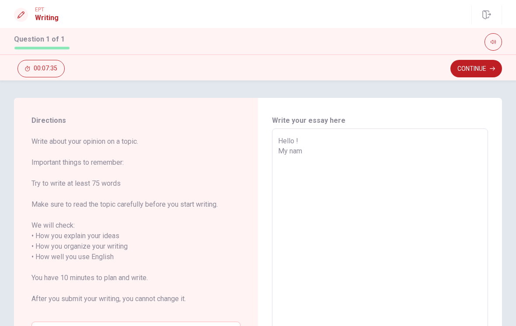
type textarea "Hello ! My na"
type textarea "x"
type textarea "Hello ! My n"
type textarea "x"
type textarea "Hello ! My"
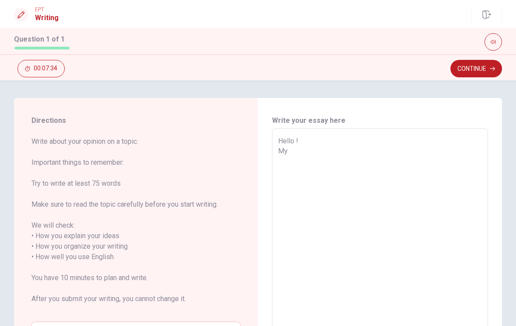
type textarea "x"
type textarea "Hello ! My"
type textarea "x"
type textarea "Hello ! M"
type textarea "x"
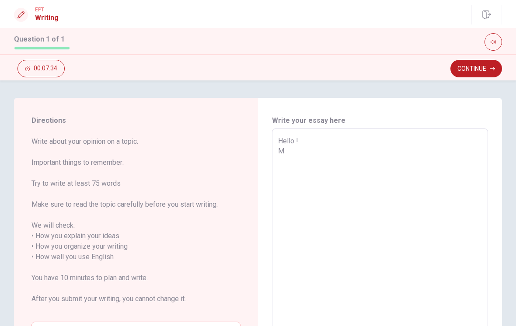
type textarea "Hello !"
type textarea "x"
type textarea "Hello !"
type textarea "x"
type textarea "Hello"
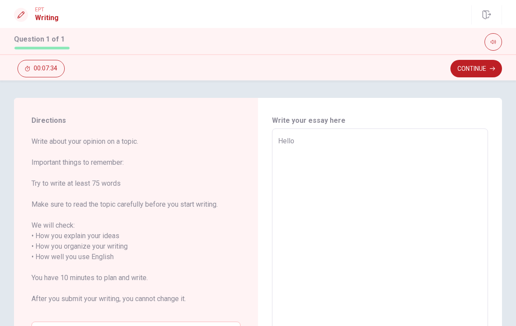
type textarea "x"
type textarea "Hello"
type textarea "x"
type textarea "Hell"
type textarea "x"
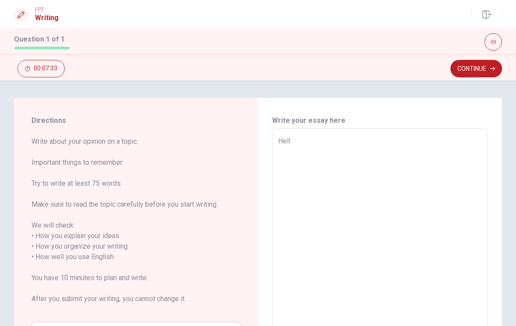
type textarea "Hel"
type textarea "x"
type textarea "He"
type textarea "x"
type textarea "H"
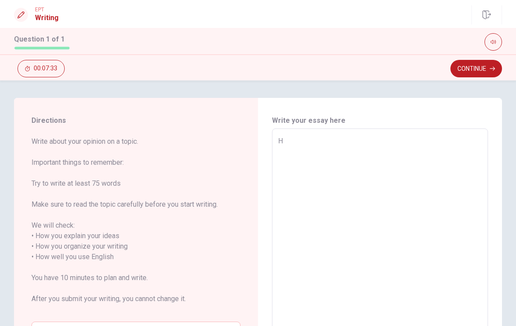
type textarea "x"
type textarea "I"
type textarea "x"
type textarea "I"
type textarea "x"
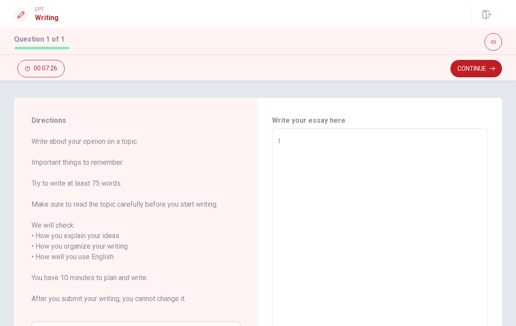
type textarea "I"
type textarea "x"
type textarea "W"
type textarea "x"
type textarea "Wh"
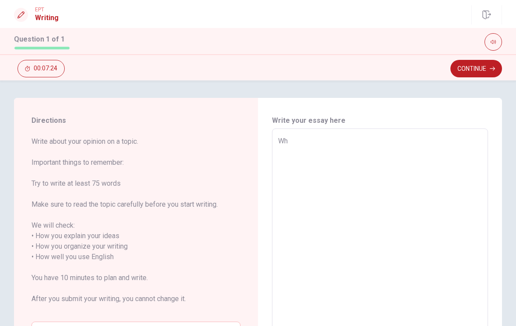
type textarea "x"
type textarea "Whe"
type textarea "x"
type textarea "When"
type textarea "x"
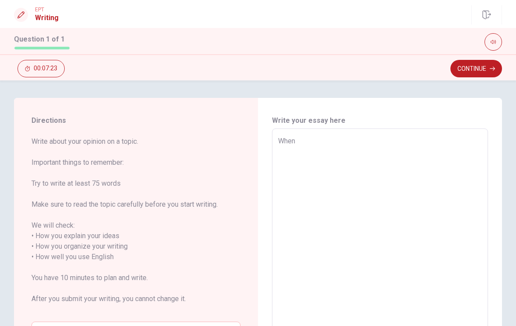
type textarea "When"
type textarea "x"
type textarea "When I"
type textarea "x"
type textarea "When I"
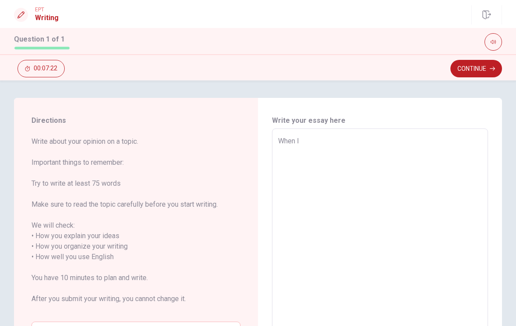
type textarea "x"
type textarea "When I w"
type textarea "x"
type textarea "When I wa"
type textarea "x"
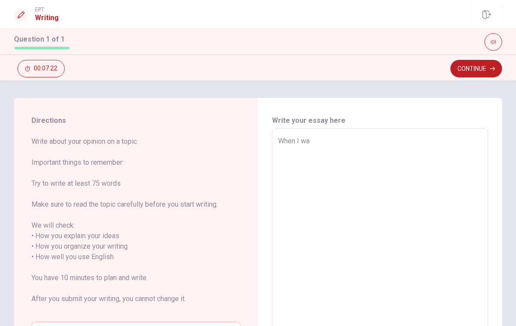
type textarea "When I was"
type textarea "x"
type textarea "When I was"
type textarea "x"
type textarea "When I was 2"
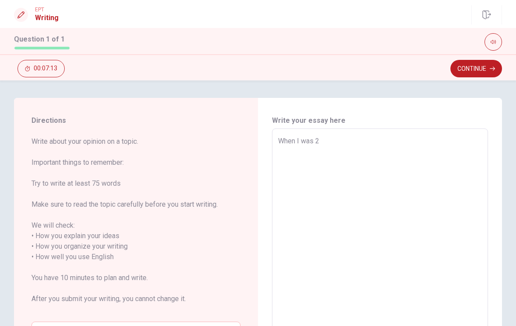
type textarea "x"
type textarea "When I was 22"
type textarea "x"
type textarea "When I was 22y"
type textarea "x"
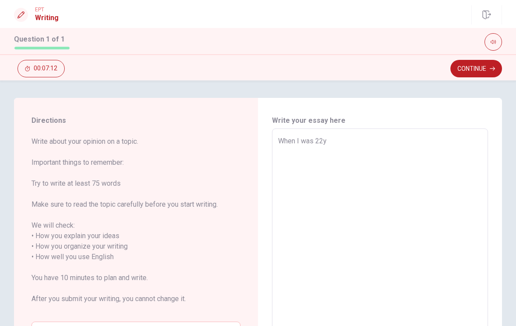
type textarea "When I was 22ye"
type textarea "x"
type textarea "When I was 22yea"
type textarea "x"
type textarea "When I was 22year"
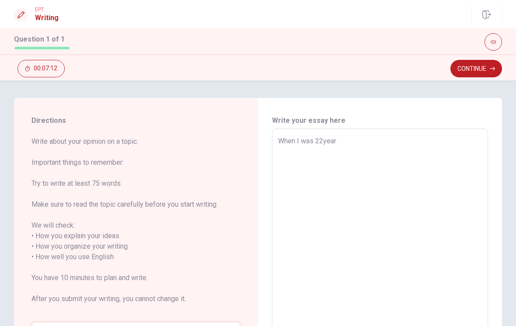
type textarea "x"
type textarea "When I was 22yea"
type textarea "x"
type textarea "When I was 22ye"
type textarea "x"
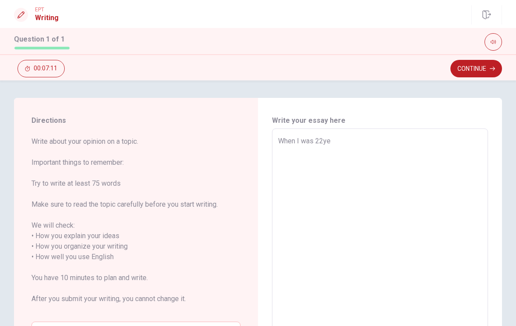
type textarea "When I was 22y"
type textarea "x"
type textarea "When I was 22"
type textarea "x"
type textarea "When I was 22,"
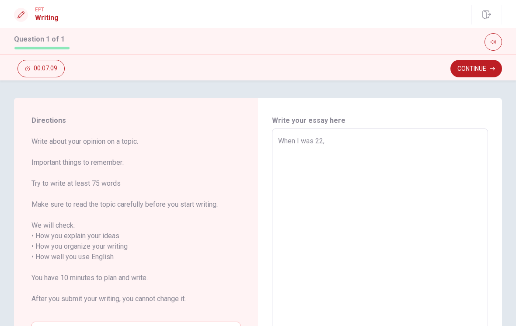
type textarea "x"
type textarea "When I was 22,"
type textarea "x"
type textarea "When I was 22, I"
type textarea "x"
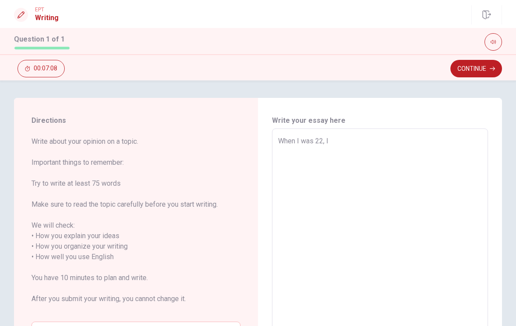
type textarea "When I was 22, I"
type textarea "x"
type textarea "When I was 22, I a"
type textarea "x"
type textarea "When I was 22, I am"
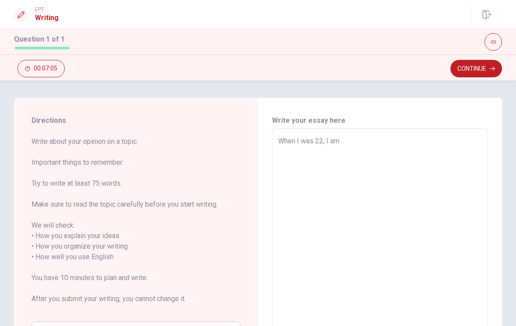
type textarea "x"
type textarea "When I was 22, I am"
type textarea "x"
type textarea "When I was 22, I am a"
type textarea "x"
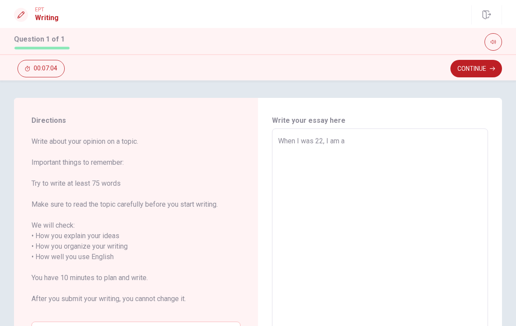
type textarea "When I was 22, I am a"
type textarea "x"
type textarea "When I was 22, I am a s"
type textarea "x"
type textarea "When I was 22, I am a so"
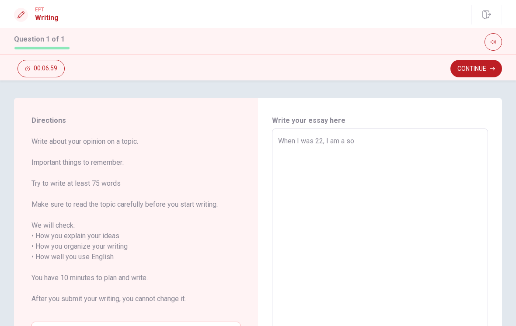
type textarea "x"
type textarea "When I was 22, I am a s"
type textarea "x"
type textarea "When I was 22, I am a"
type textarea "x"
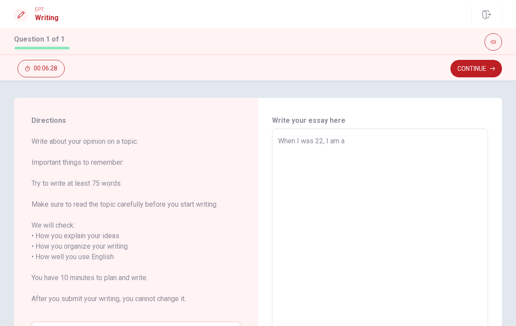
type textarea "When I was 22, I am a s"
type textarea "x"
type textarea "When I was 22, I am a so"
type textarea "x"
type textarea "When I was 22, I am a soc"
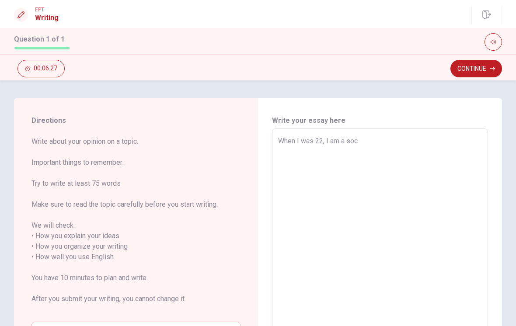
type textarea "x"
type textarea "When I was 22, I am a soci"
type textarea "x"
type textarea "When I was 22, I am a [PERSON_NAME]"
type textarea "x"
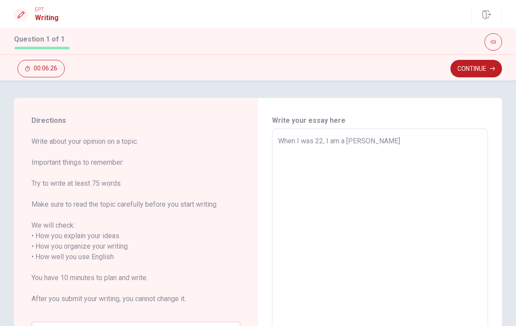
type textarea "When I was 22, I am a social"
type textarea "x"
type textarea "When I was 22, I am a social"
type textarea "x"
type textarea "When I was 22, I am a social -"
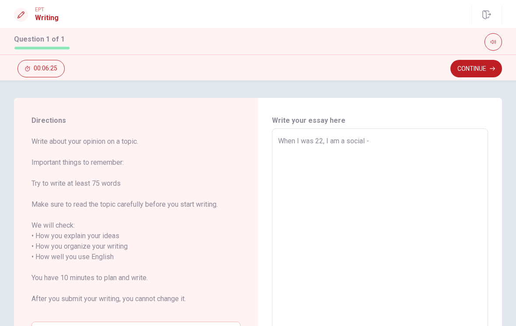
type textarea "x"
type textarea "When I was 22, I am a social -"
type textarea "x"
type textarea "When I was 22, I am a social - s"
type textarea "x"
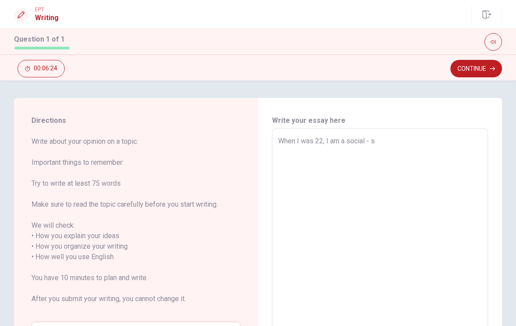
type textarea "When I was 22, I am a social - so"
type textarea "x"
type textarea "When I was 22, I am a social - sol"
type textarea "x"
type textarea "When I was 22, I am a social - soli"
